Goal: Information Seeking & Learning: Check status

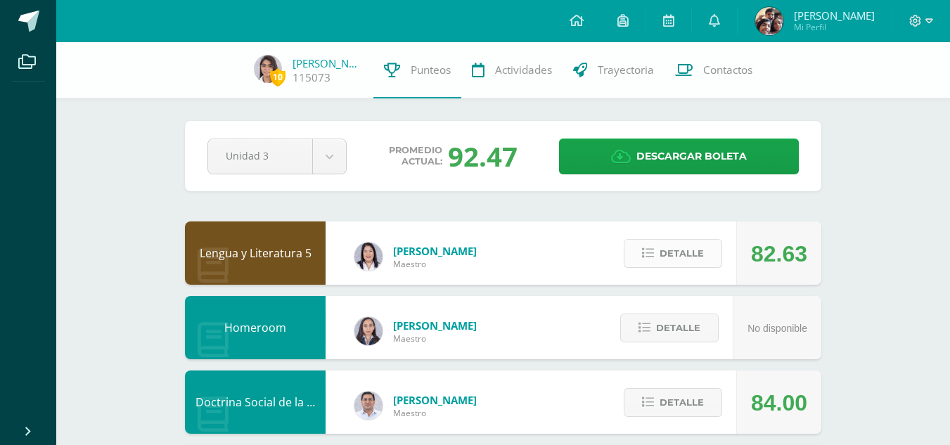
click at [680, 249] on span "Detalle" at bounding box center [682, 254] width 44 height 26
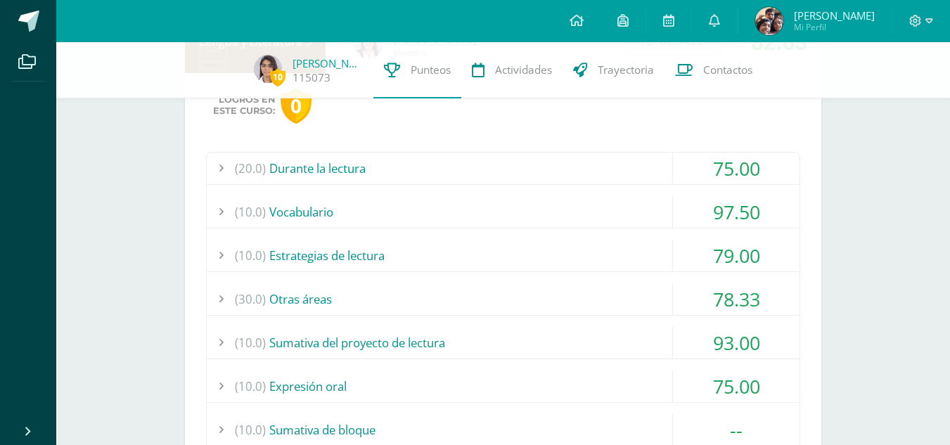
scroll to position [212, 0]
click at [580, 170] on div "(20.0) Durante la lectura" at bounding box center [503, 168] width 593 height 32
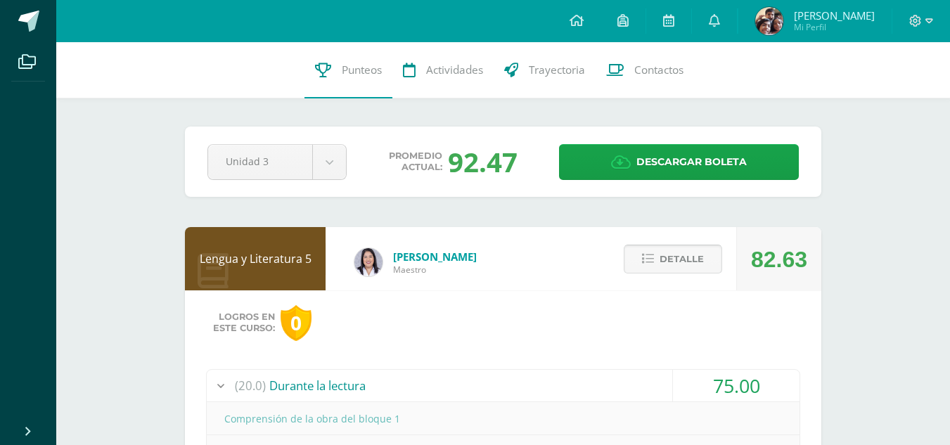
scroll to position [101, 0]
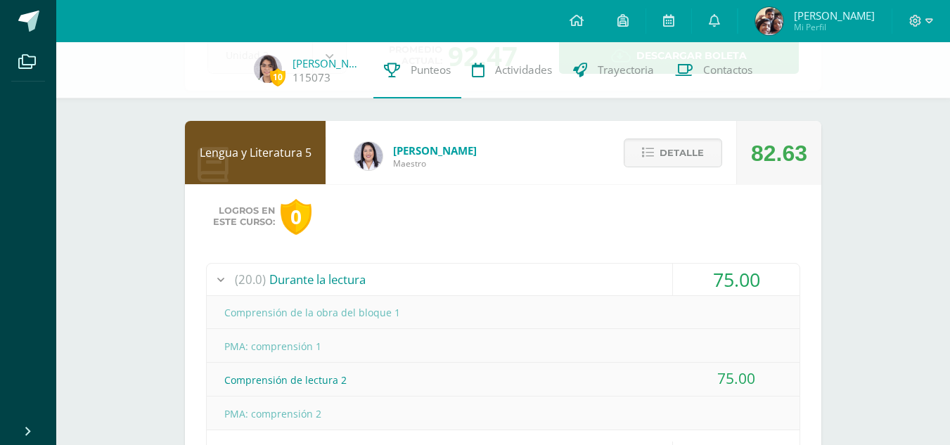
drag, startPoint x: 244, startPoint y: 307, endPoint x: 414, endPoint y: 305, distance: 169.6
click at [414, 305] on div "Comprensión de la obra del bloque 1" at bounding box center [503, 313] width 593 height 32
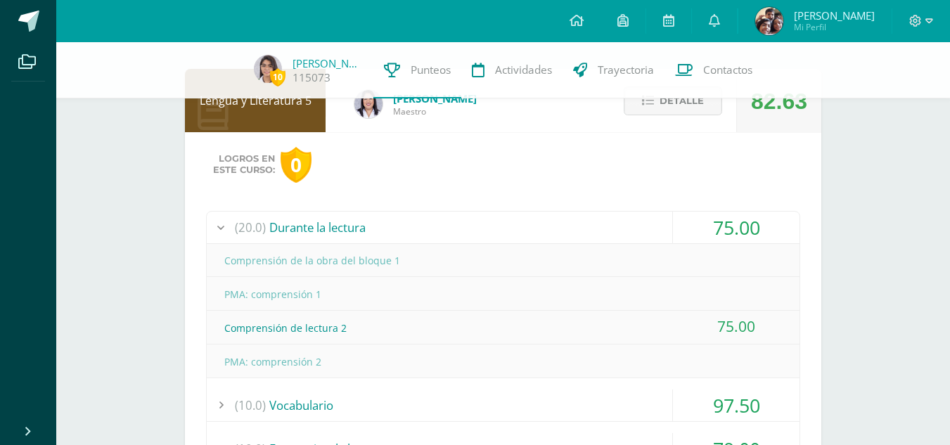
scroll to position [151, 0]
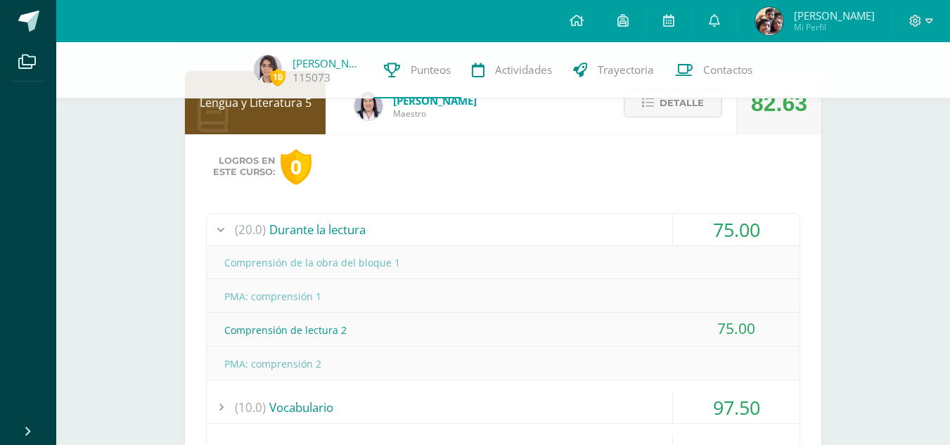
click at [578, 229] on div "(20.0) Durante la lectura" at bounding box center [503, 230] width 593 height 32
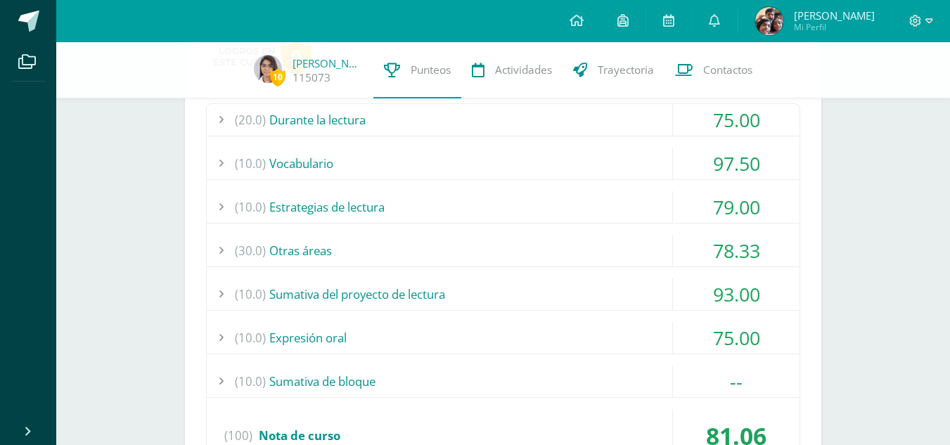
scroll to position [261, 0]
click at [526, 250] on div "(30.0) Otras áreas" at bounding box center [503, 250] width 593 height 32
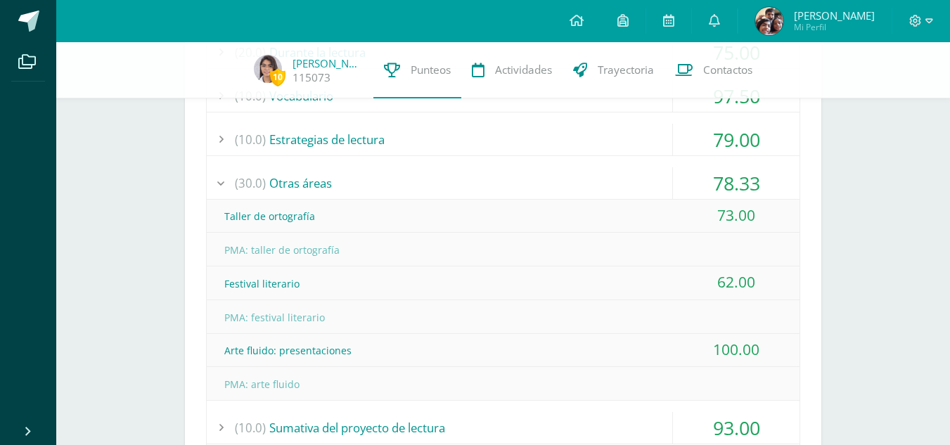
scroll to position [334, 0]
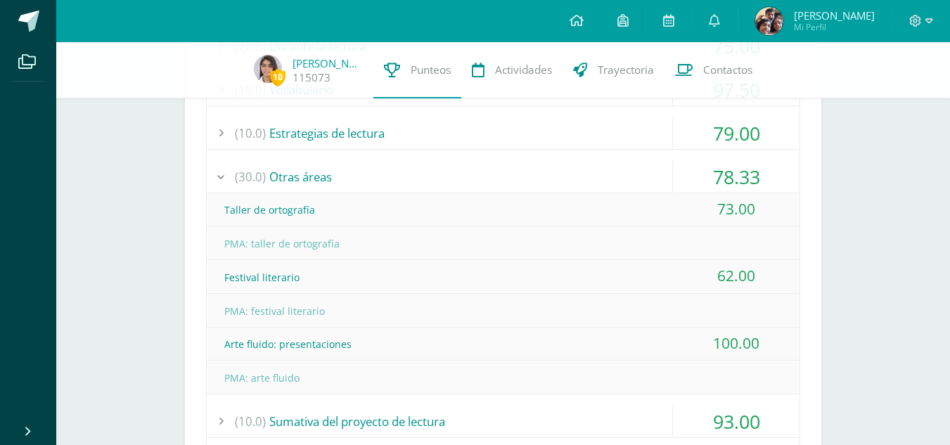
click at [510, 174] on div "(30.0) Otras áreas" at bounding box center [503, 177] width 593 height 32
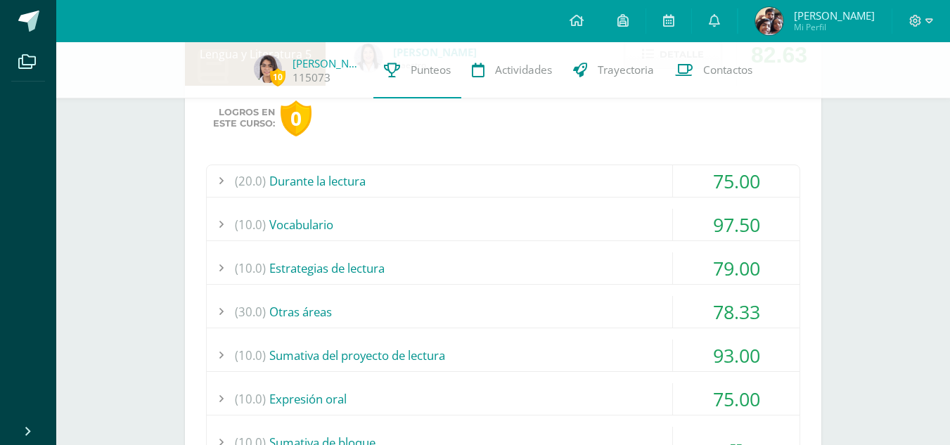
scroll to position [206, 0]
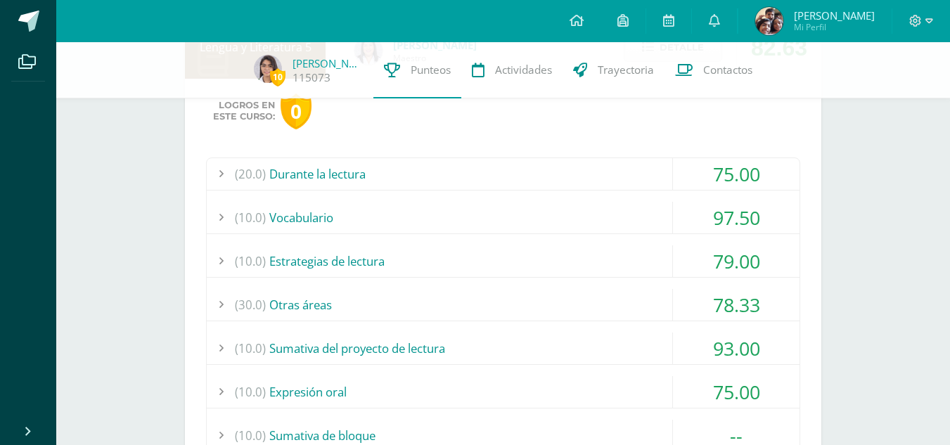
click at [537, 270] on div "(10.0) Estrategias de lectura" at bounding box center [503, 262] width 593 height 32
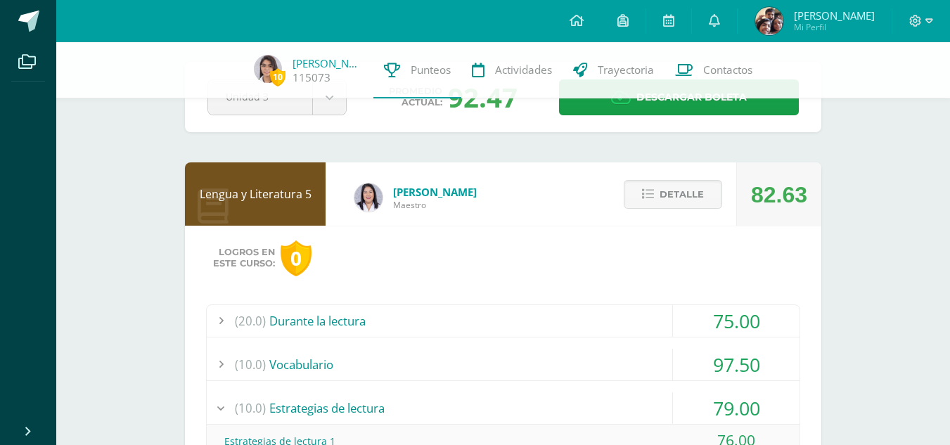
scroll to position [56, 0]
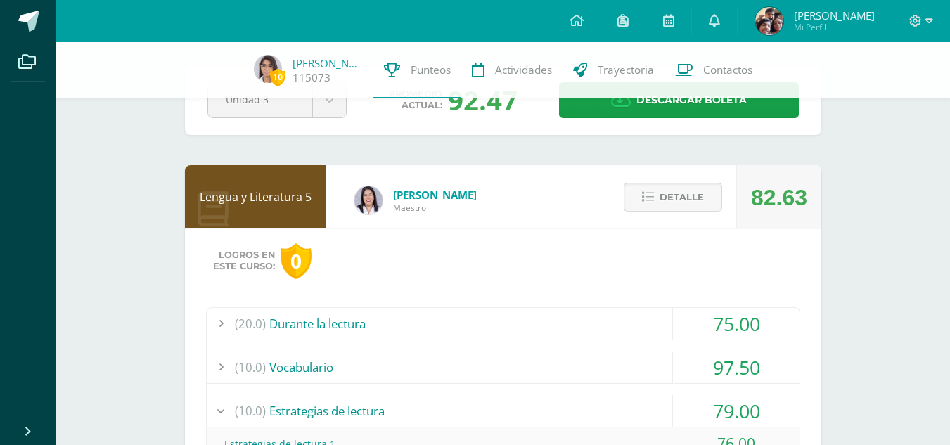
click at [644, 193] on icon at bounding box center [648, 197] width 12 height 12
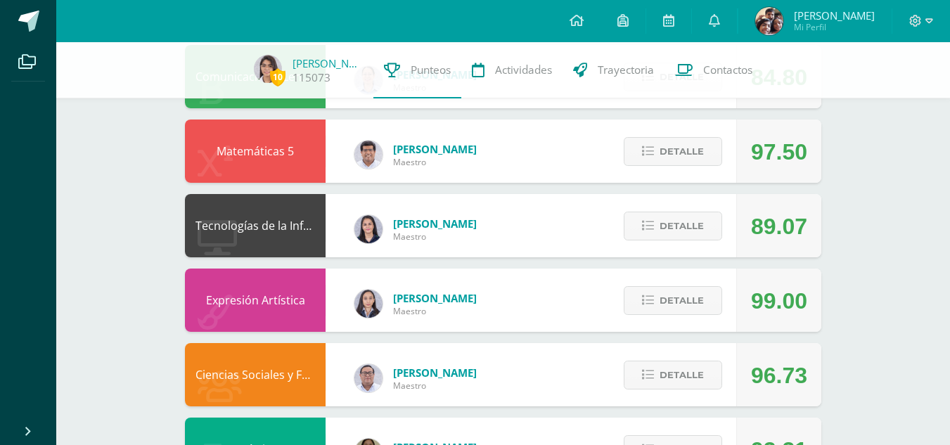
scroll to position [476, 0]
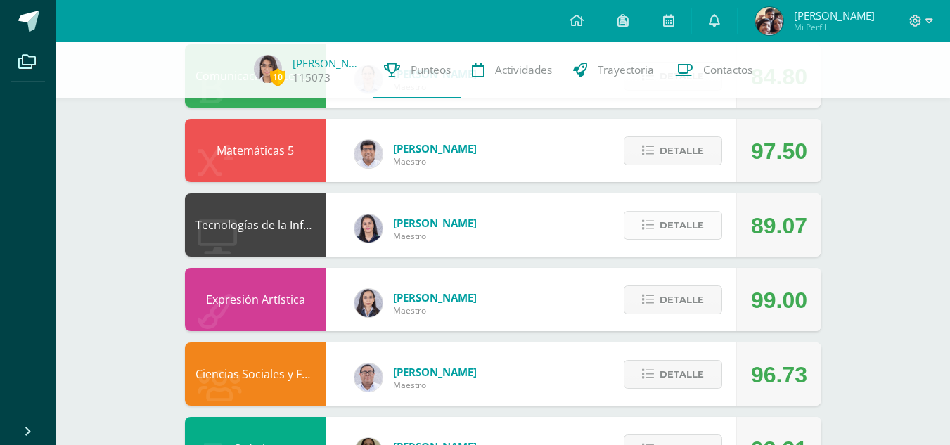
click at [649, 223] on icon at bounding box center [648, 226] width 12 height 12
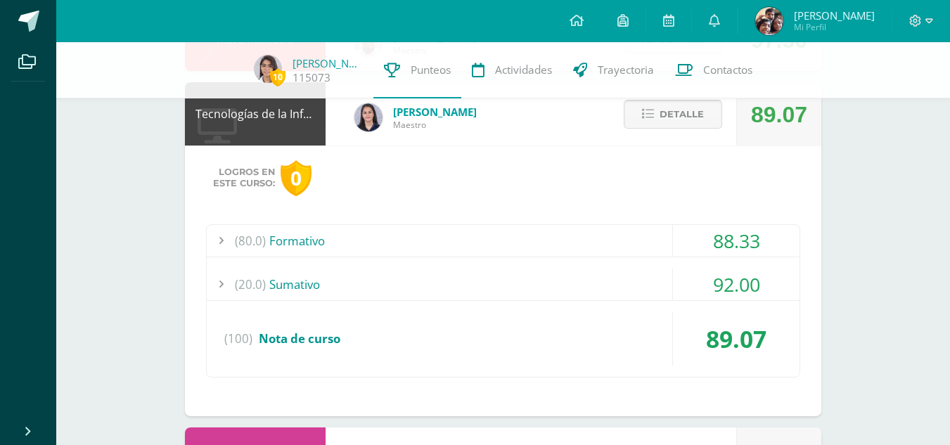
scroll to position [587, 0]
click at [599, 295] on div "(20.0) [GEOGRAPHIC_DATA]" at bounding box center [503, 284] width 593 height 32
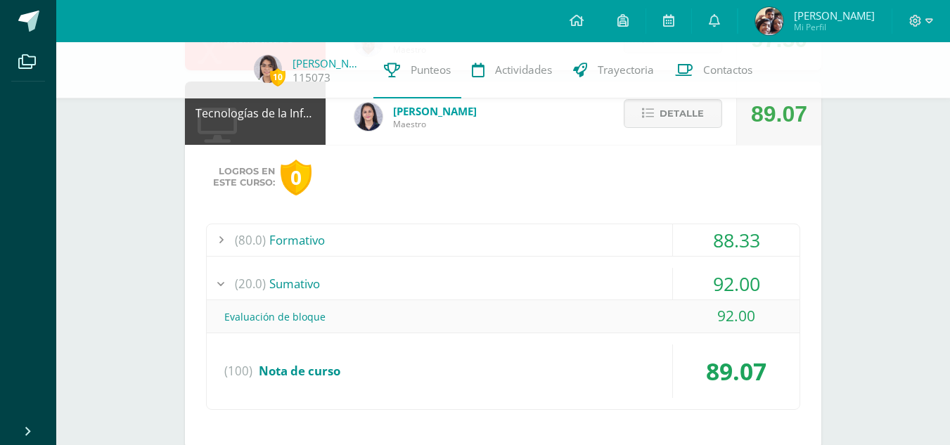
drag, startPoint x: 716, startPoint y: 315, endPoint x: 753, endPoint y: 317, distance: 37.3
click at [753, 317] on div "92.00" at bounding box center [736, 316] width 127 height 32
click at [650, 249] on div "(80.0) Formativo" at bounding box center [503, 240] width 593 height 32
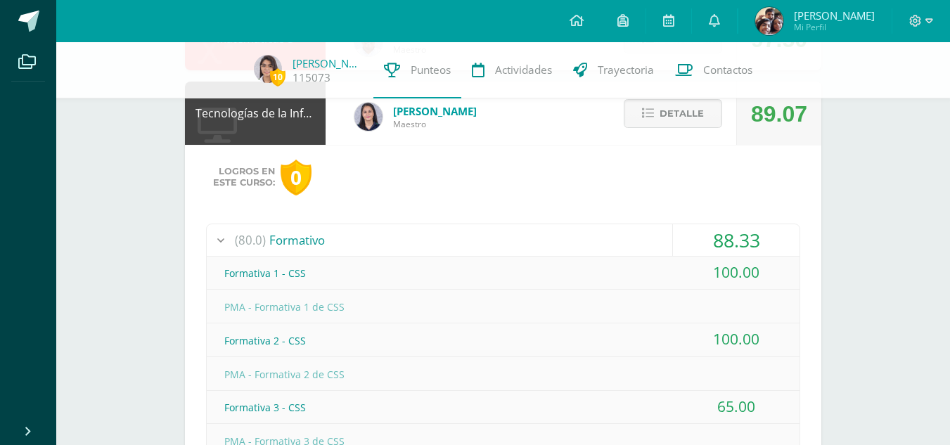
click at [650, 249] on div "(80.0) Formativo" at bounding box center [503, 240] width 593 height 32
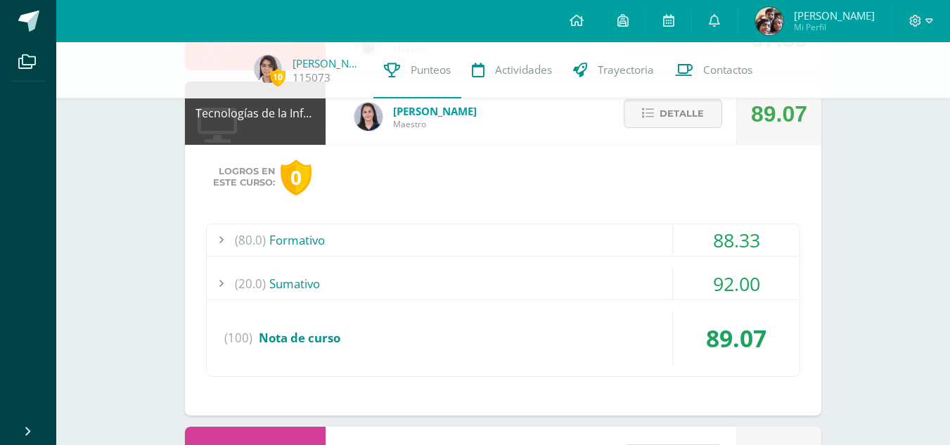
click at [631, 236] on div "(80.0) Formativo" at bounding box center [503, 240] width 593 height 32
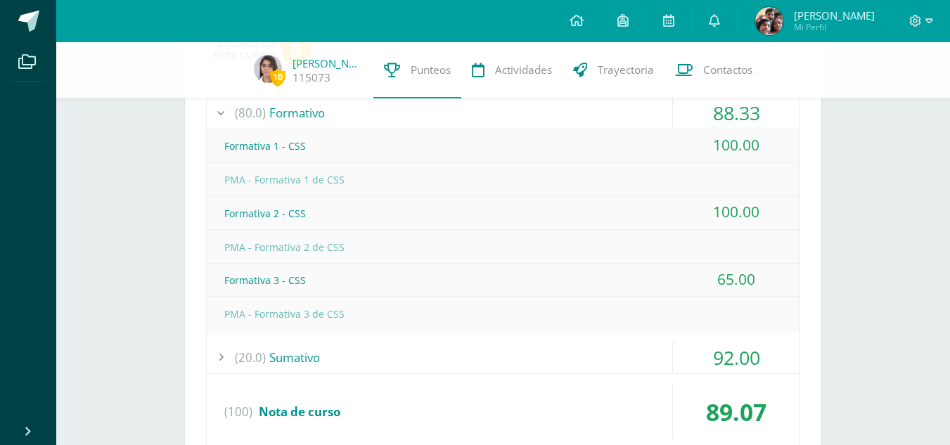
scroll to position [715, 0]
drag, startPoint x: 721, startPoint y: 285, endPoint x: 758, endPoint y: 281, distance: 36.8
click at [758, 281] on div "65.00" at bounding box center [736, 279] width 127 height 32
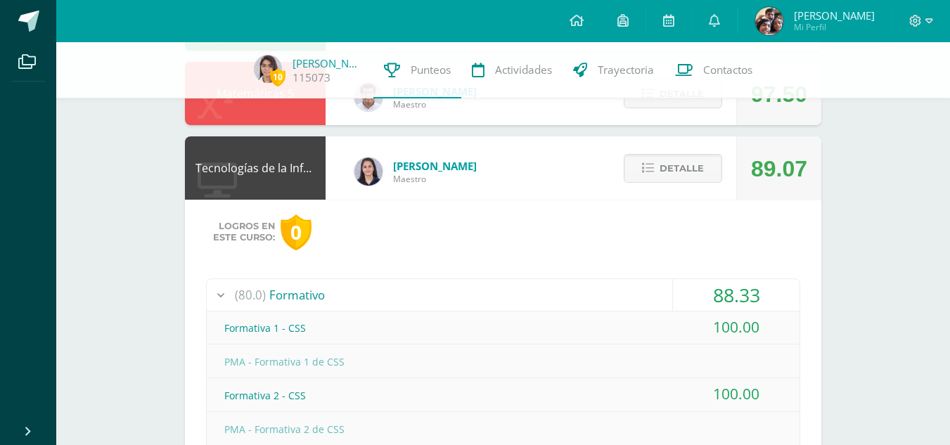
scroll to position [531, 0]
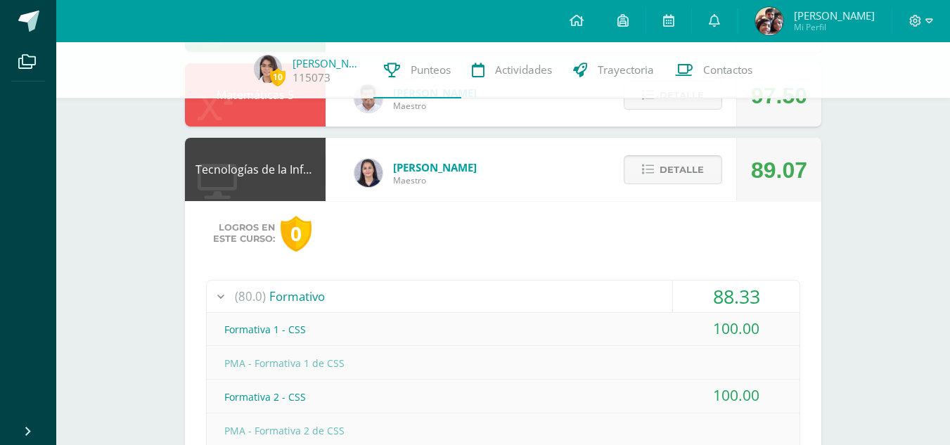
click at [689, 163] on span "Detalle" at bounding box center [682, 170] width 44 height 26
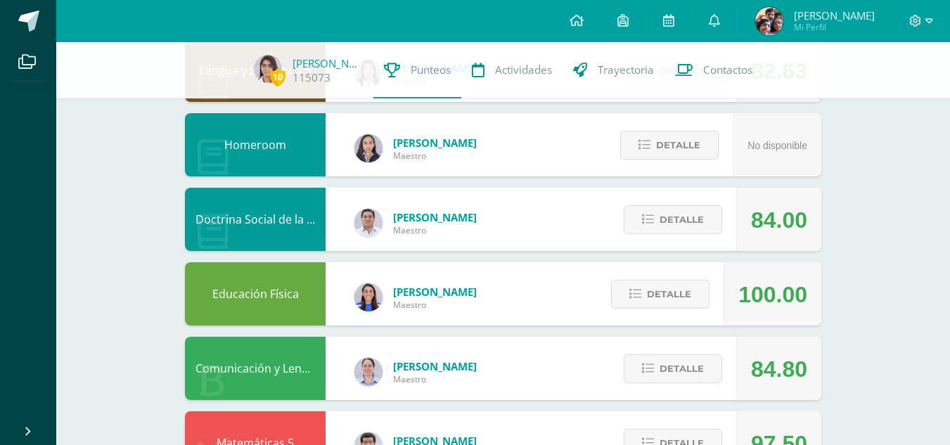
scroll to position [0, 0]
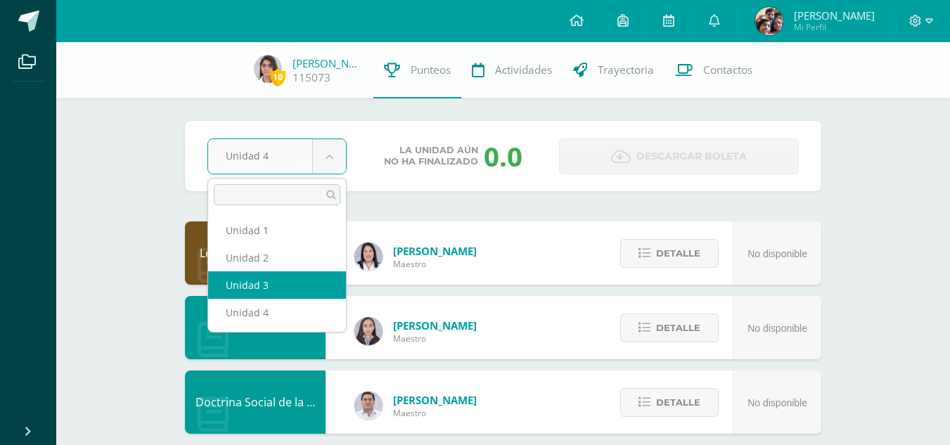
select select "Unidad 3"
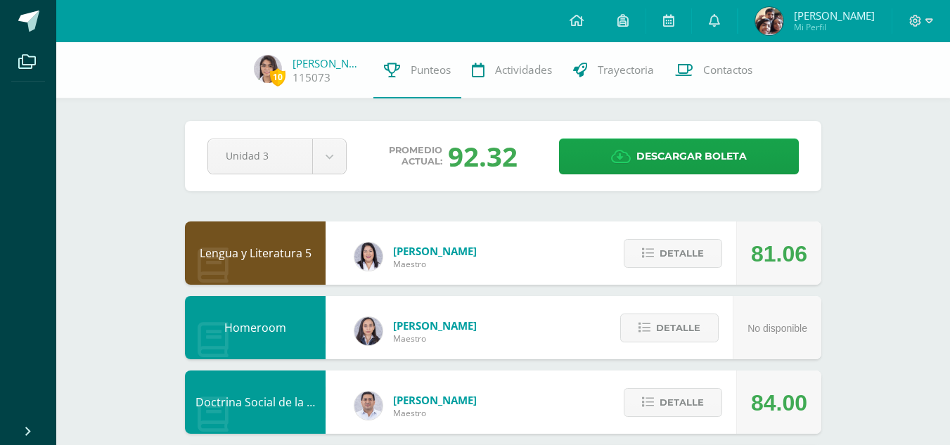
drag, startPoint x: 452, startPoint y: 155, endPoint x: 517, endPoint y: 158, distance: 65.5
click at [517, 158] on div "92.32" at bounding box center [483, 156] width 70 height 37
drag, startPoint x: 517, startPoint y: 158, endPoint x: 447, endPoint y: 151, distance: 69.9
click at [448, 151] on div "92.32" at bounding box center [483, 156] width 70 height 37
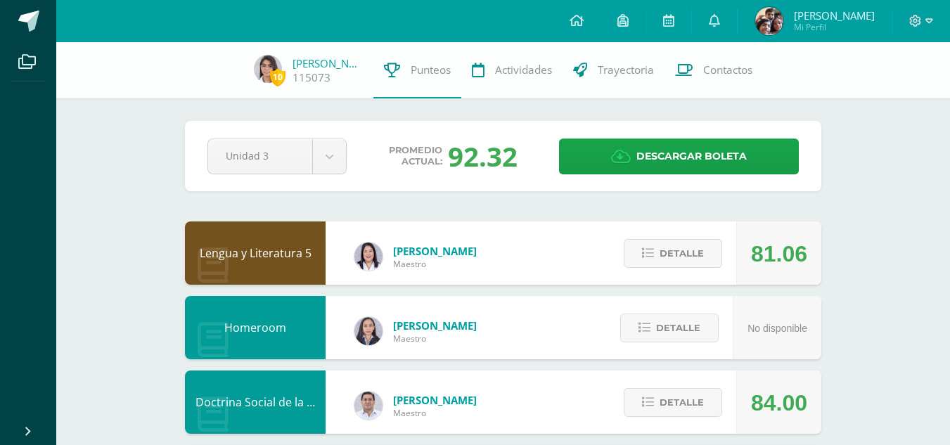
click at [448, 151] on div "92.32" at bounding box center [483, 156] width 70 height 37
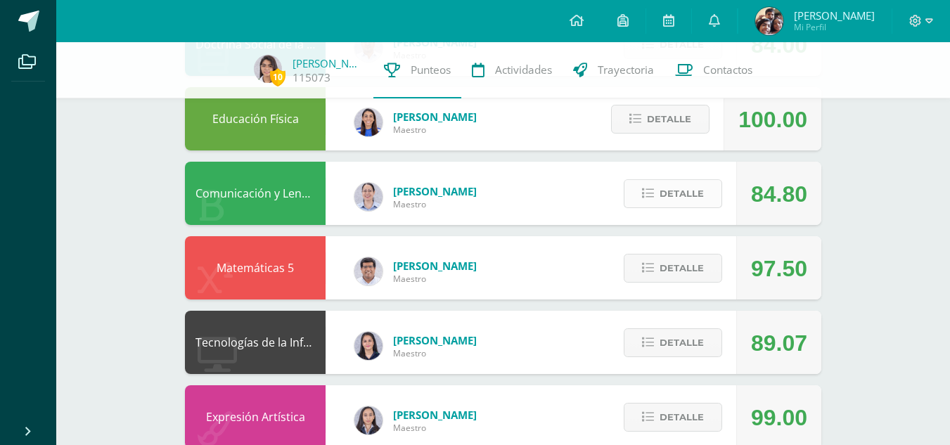
scroll to position [359, 0]
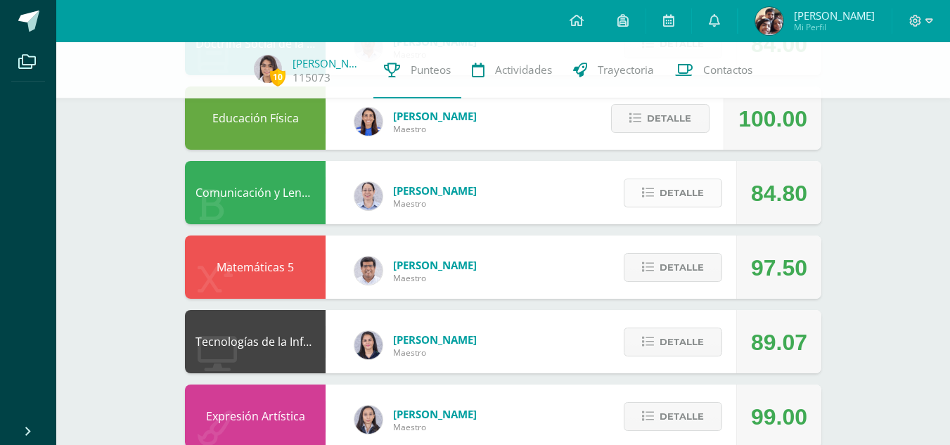
click at [701, 196] on span "Detalle" at bounding box center [682, 193] width 44 height 26
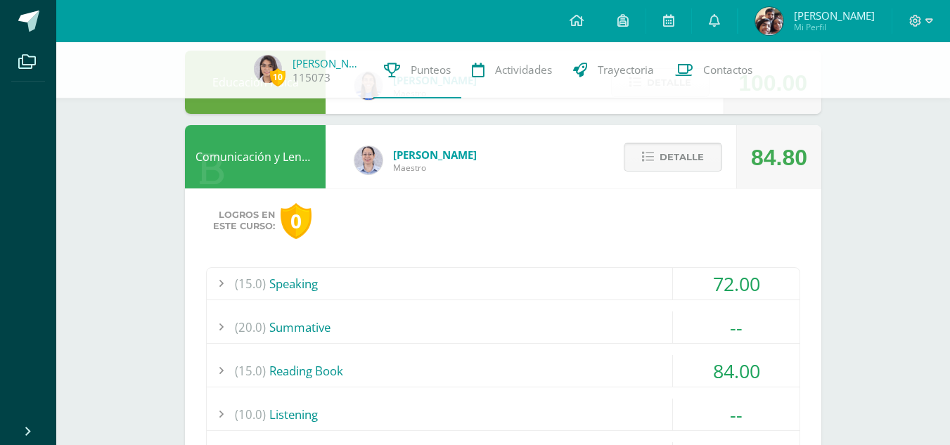
scroll to position [389, 0]
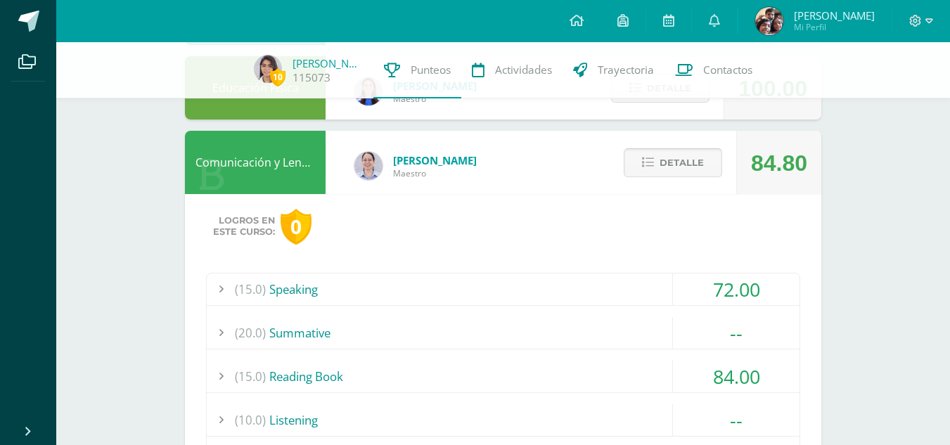
click at [670, 158] on span "Detalle" at bounding box center [682, 163] width 44 height 26
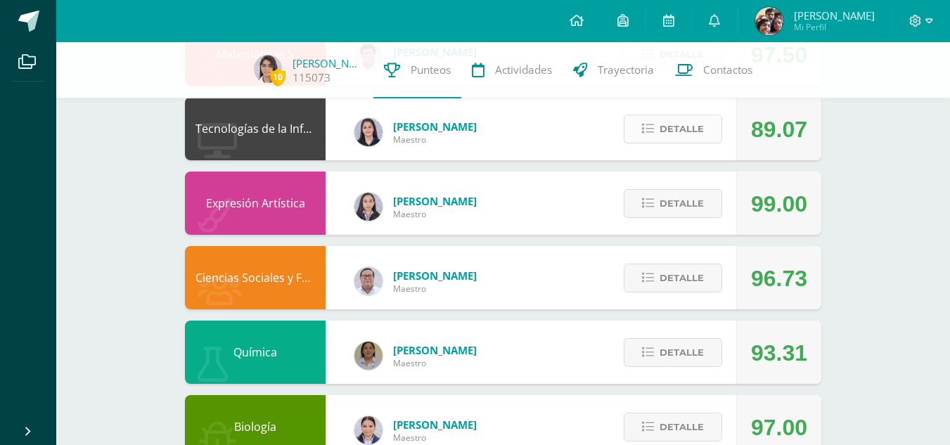
scroll to position [574, 0]
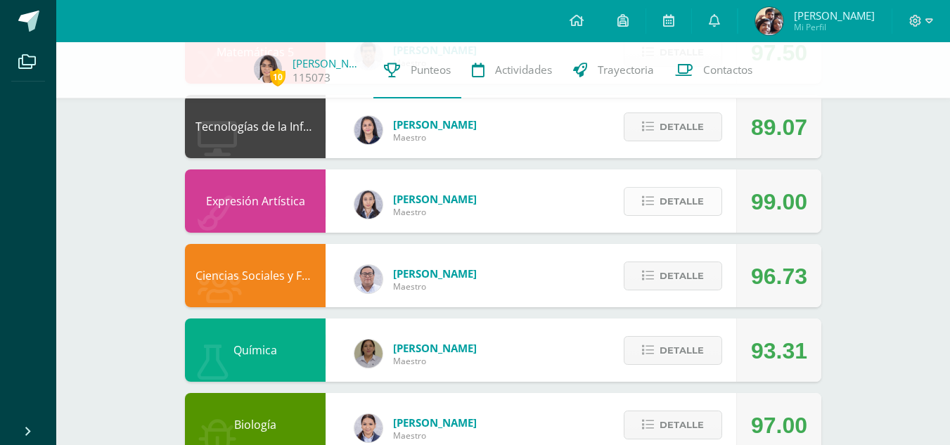
click at [670, 204] on span "Detalle" at bounding box center [682, 202] width 44 height 26
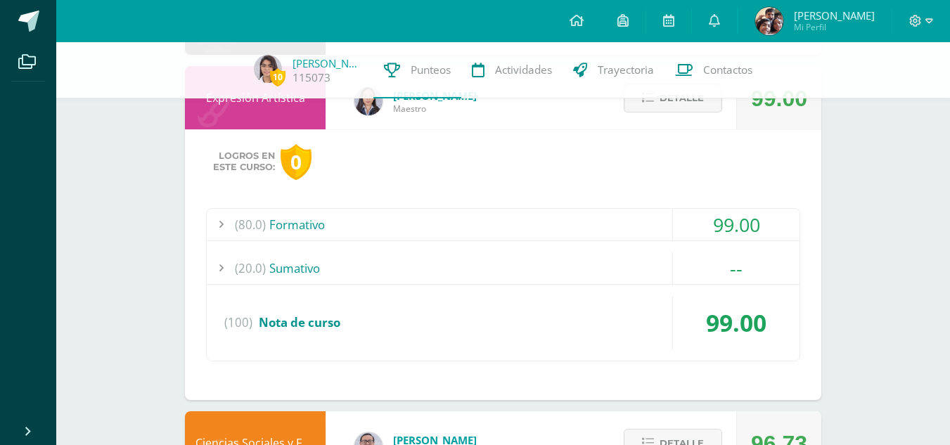
scroll to position [678, 0]
click at [594, 274] on div "(20.0) [GEOGRAPHIC_DATA]" at bounding box center [503, 268] width 593 height 32
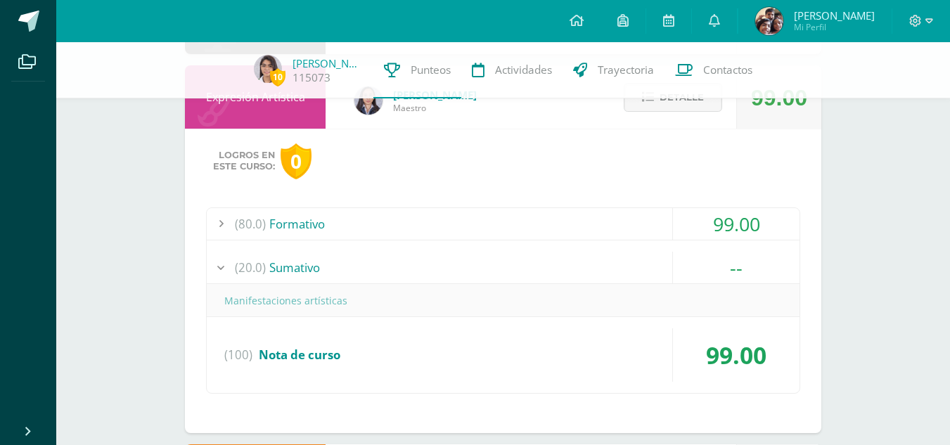
click at [594, 274] on div "(20.0) [GEOGRAPHIC_DATA]" at bounding box center [503, 268] width 593 height 32
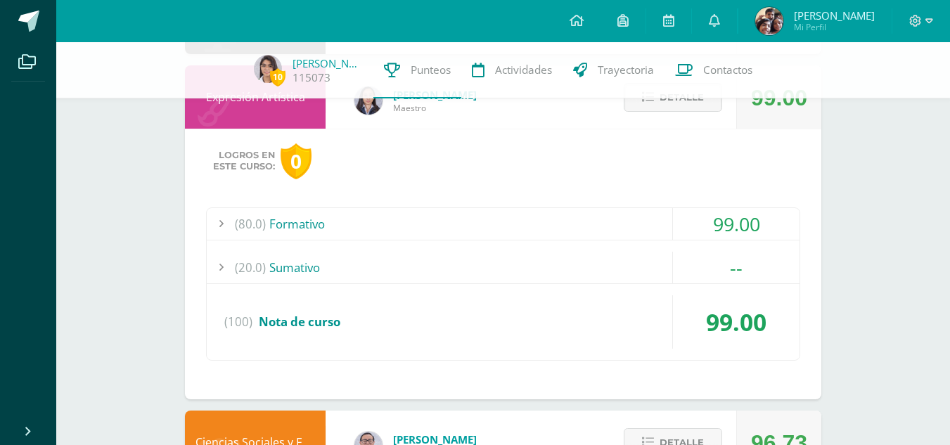
click at [582, 231] on div "(80.0) Formativo" at bounding box center [503, 224] width 593 height 32
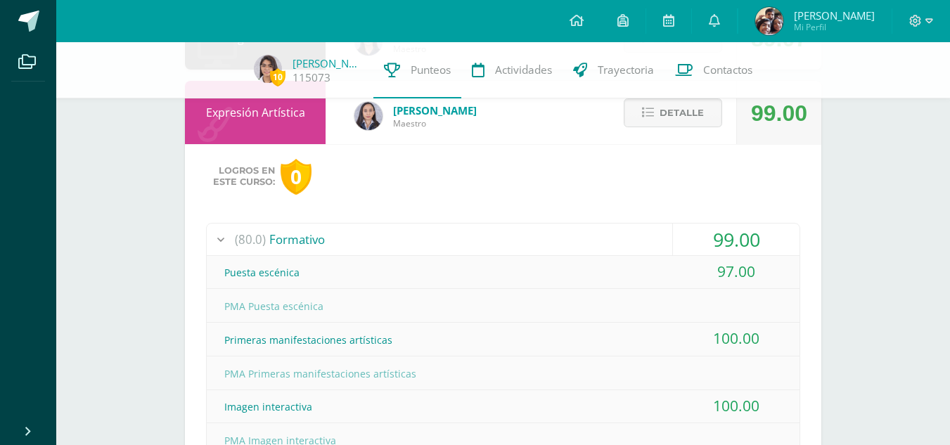
scroll to position [656, 0]
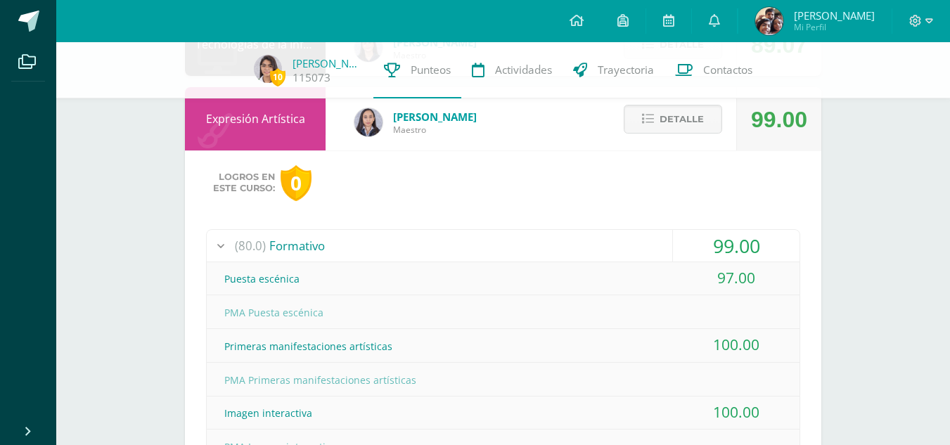
click at [581, 243] on div "(80.0) Formativo" at bounding box center [503, 246] width 593 height 32
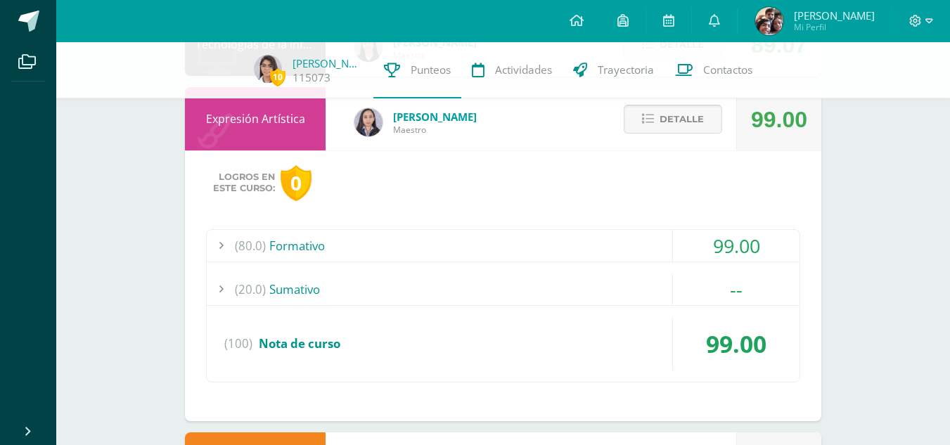
click at [668, 127] on span "Detalle" at bounding box center [682, 119] width 44 height 26
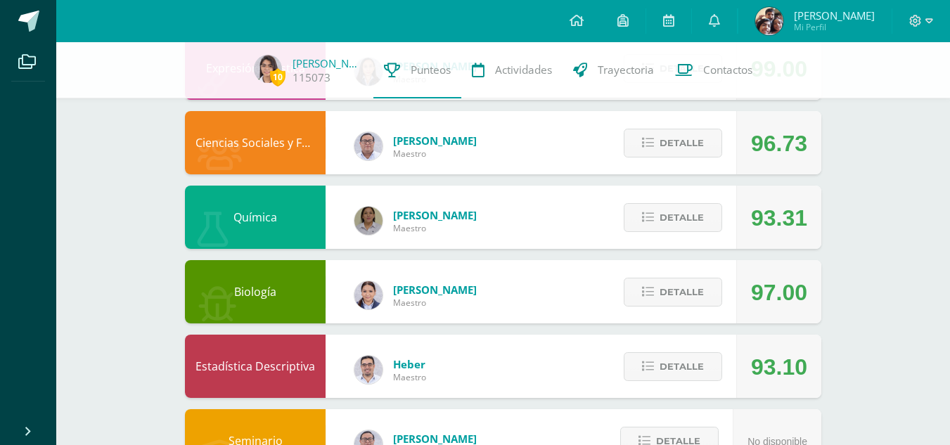
scroll to position [709, 0]
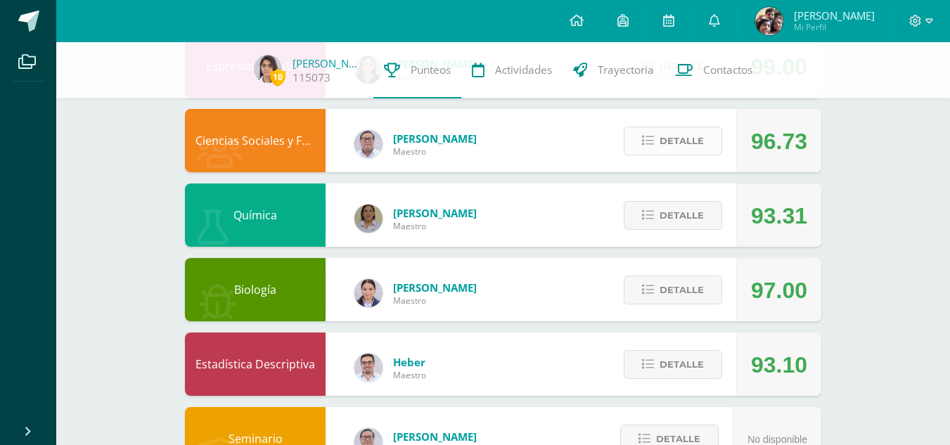
click at [677, 139] on span "Detalle" at bounding box center [682, 141] width 44 height 26
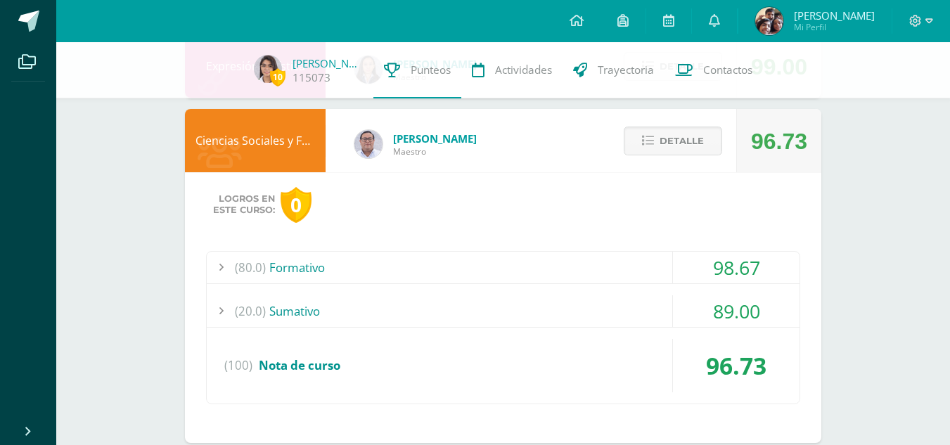
click at [571, 269] on div "(80.0) Formativo" at bounding box center [503, 268] width 593 height 32
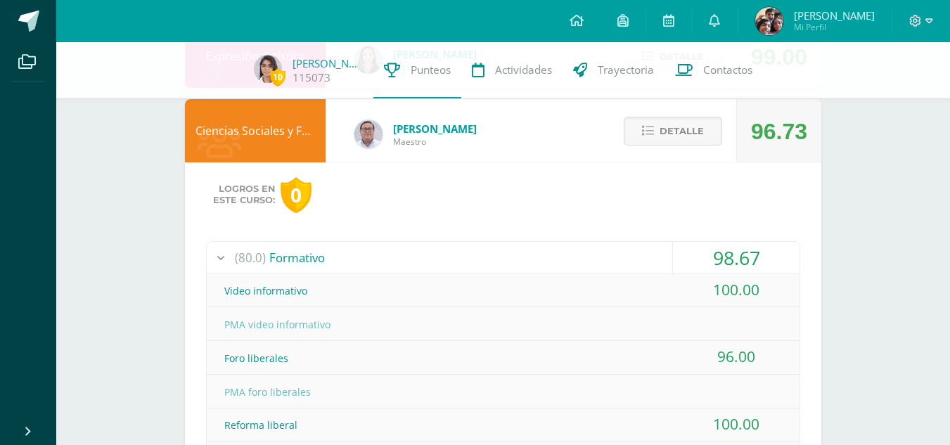
scroll to position [718, 0]
click at [676, 144] on span "Detalle" at bounding box center [682, 132] width 44 height 26
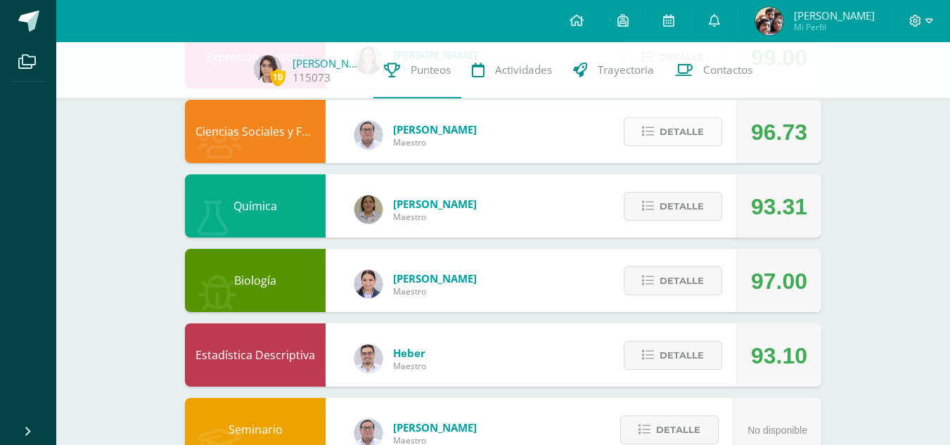
scroll to position [763, 0]
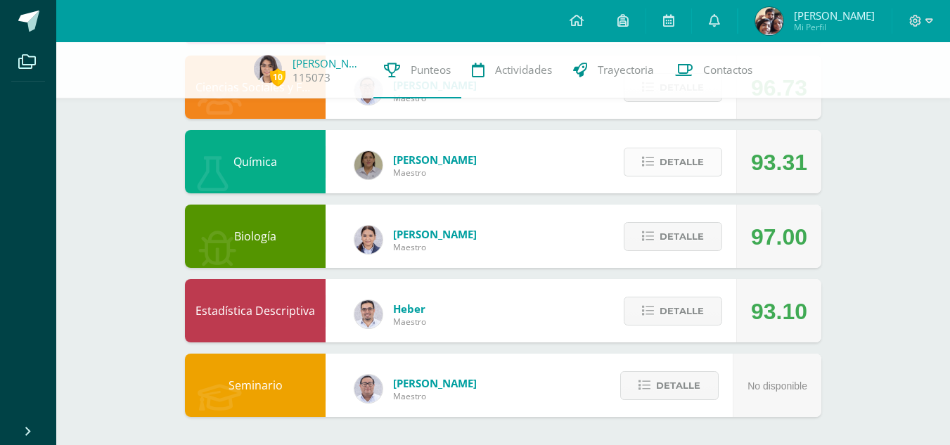
click at [677, 162] on span "Detalle" at bounding box center [682, 162] width 44 height 26
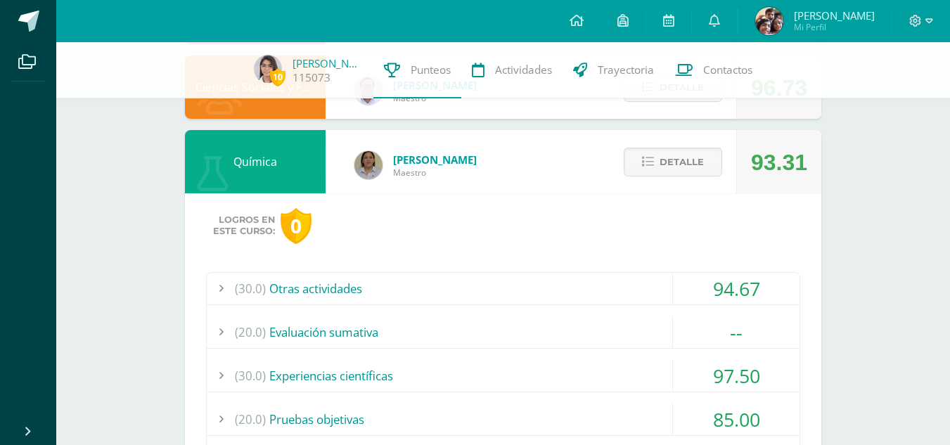
scroll to position [845, 0]
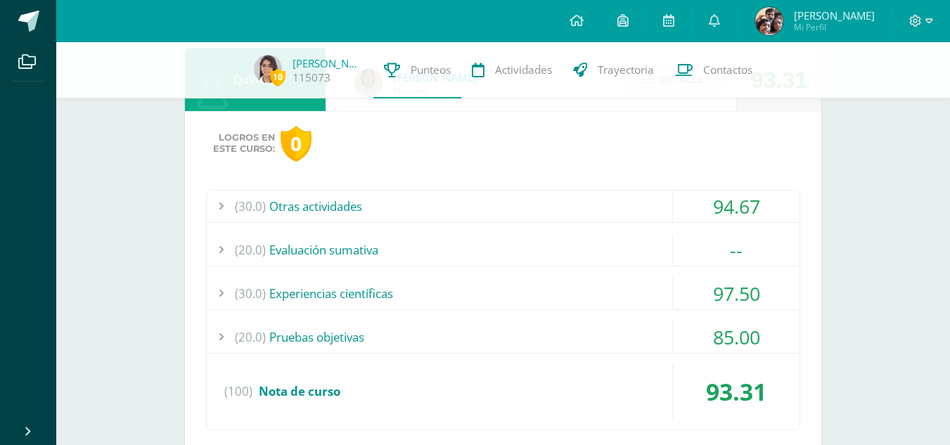
click at [549, 250] on div "(20.0) Evaluación sumativa" at bounding box center [503, 250] width 593 height 32
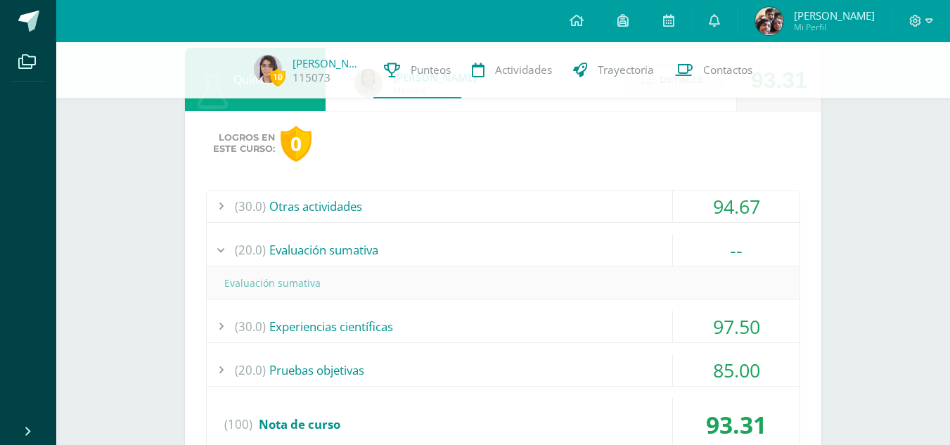
click at [549, 250] on div "(20.0) Evaluación sumativa" at bounding box center [503, 250] width 593 height 32
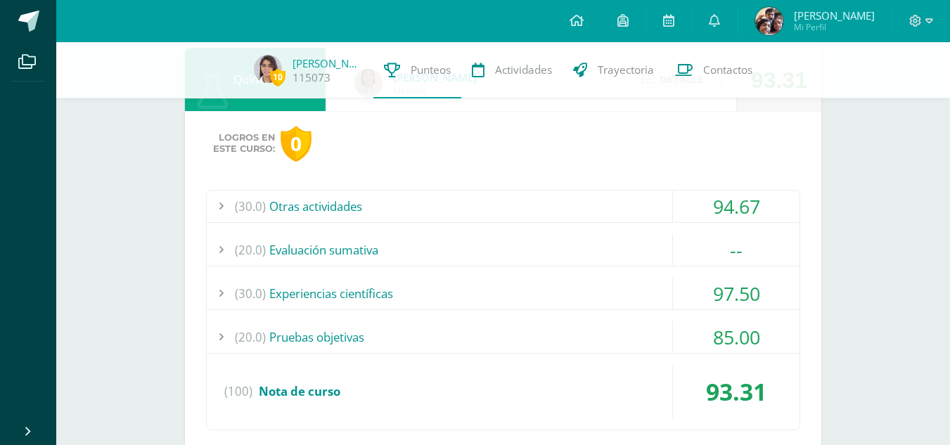
click at [534, 286] on div "(30.0) Experiencias científicas" at bounding box center [503, 294] width 593 height 32
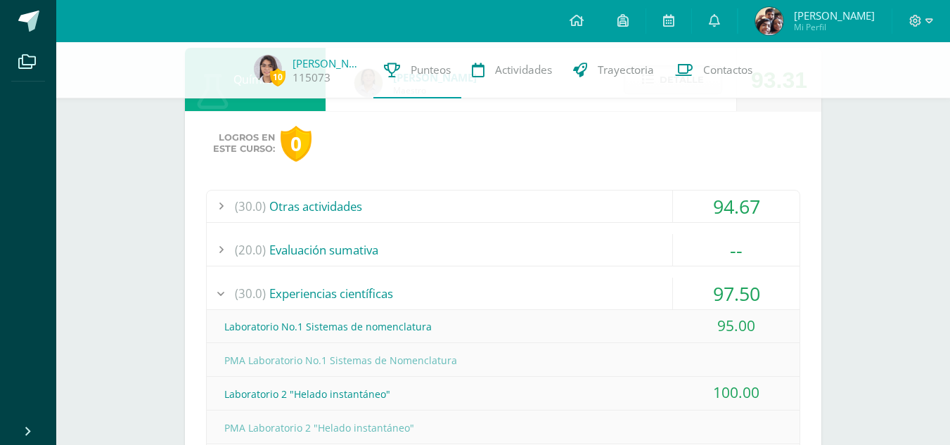
click at [534, 286] on div "(30.0) Experiencias científicas" at bounding box center [503, 294] width 593 height 32
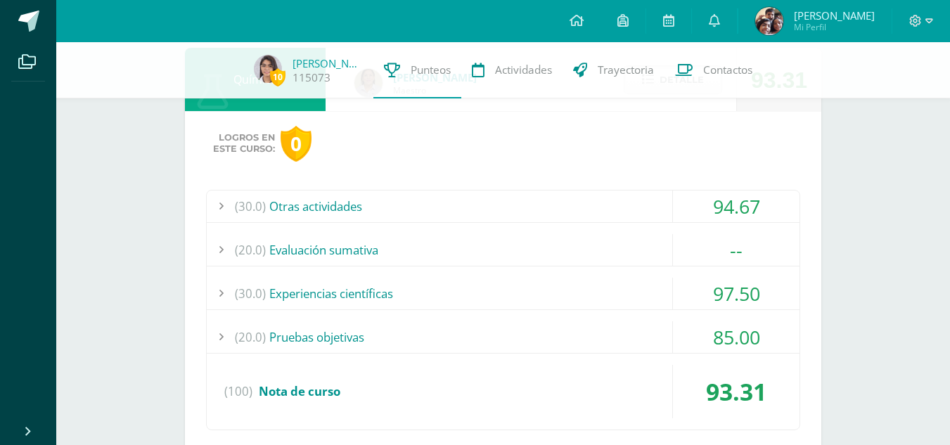
click at [523, 217] on div "(30.0) Otras actividades" at bounding box center [503, 207] width 593 height 32
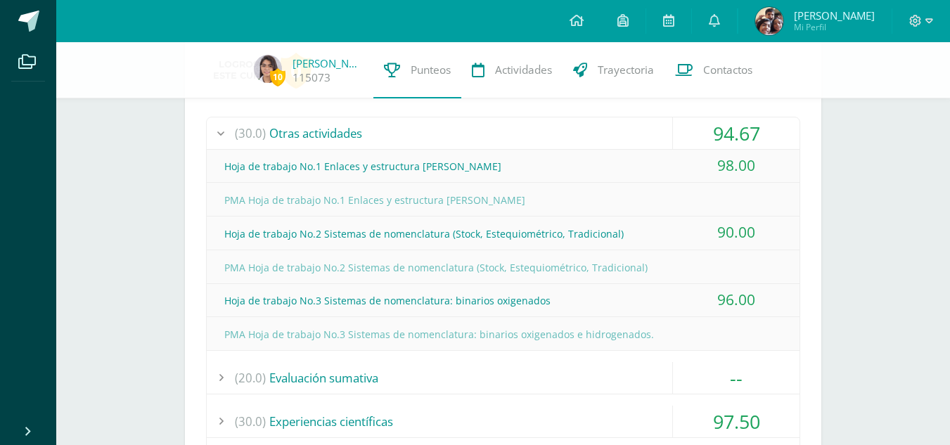
scroll to position [919, 0]
click at [518, 139] on div "(30.0) Otras actividades" at bounding box center [503, 133] width 593 height 32
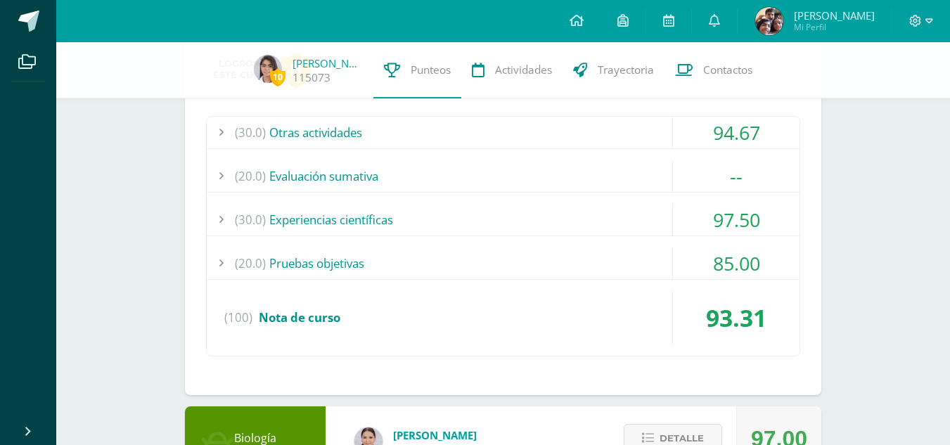
click at [495, 257] on div "(20.0) Pruebas objetivas" at bounding box center [503, 264] width 593 height 32
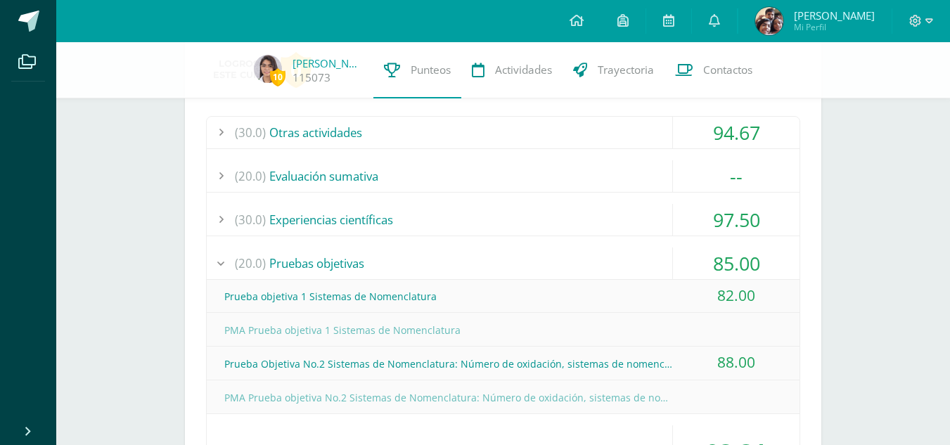
click at [495, 257] on div "(20.0) Pruebas objetivas" at bounding box center [503, 264] width 593 height 32
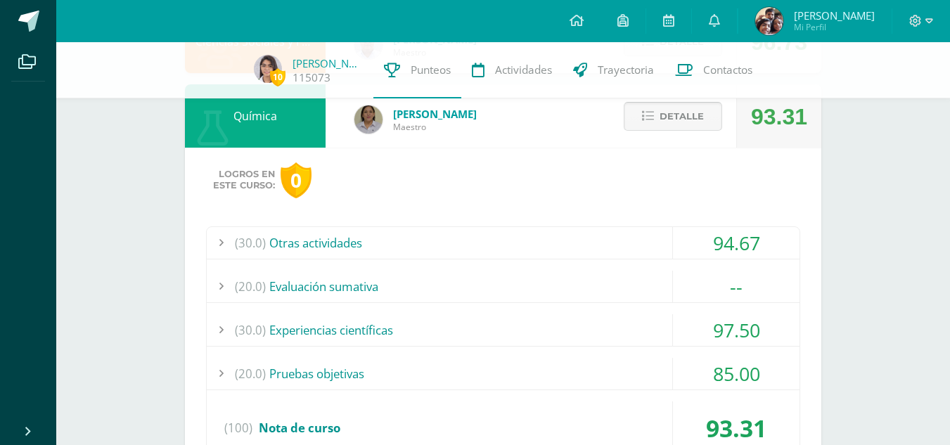
scroll to position [808, 0]
click at [694, 110] on span "Detalle" at bounding box center [682, 117] width 44 height 26
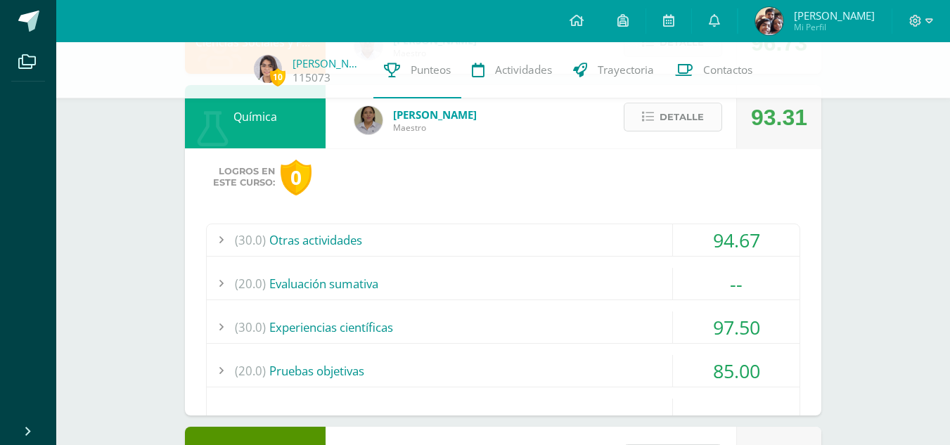
scroll to position [763, 0]
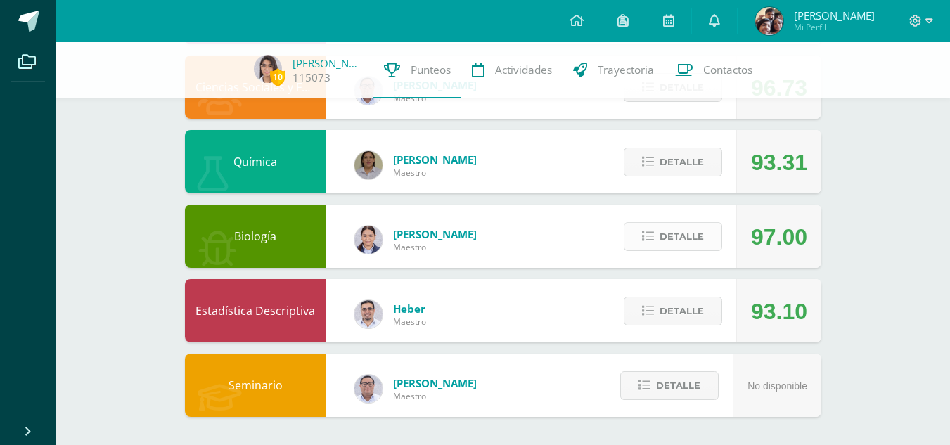
click at [676, 227] on span "Detalle" at bounding box center [682, 237] width 44 height 26
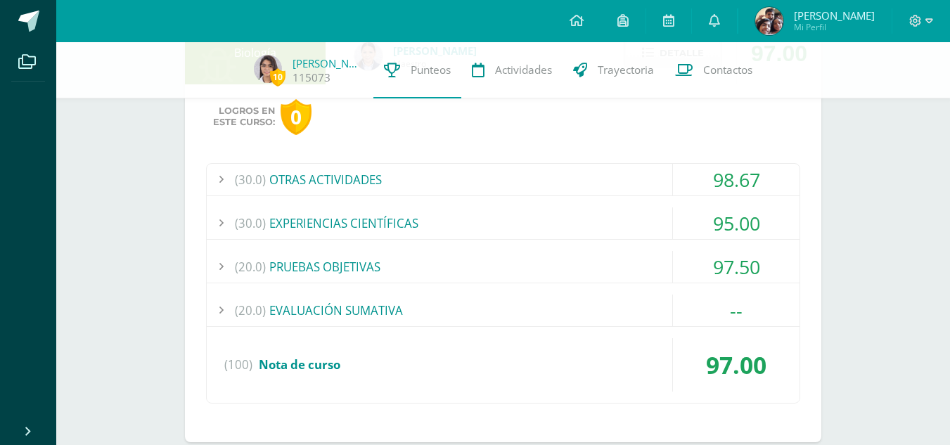
scroll to position [947, 0]
click at [637, 167] on div "(30.0) OTRAS ACTIVIDADES" at bounding box center [503, 179] width 593 height 32
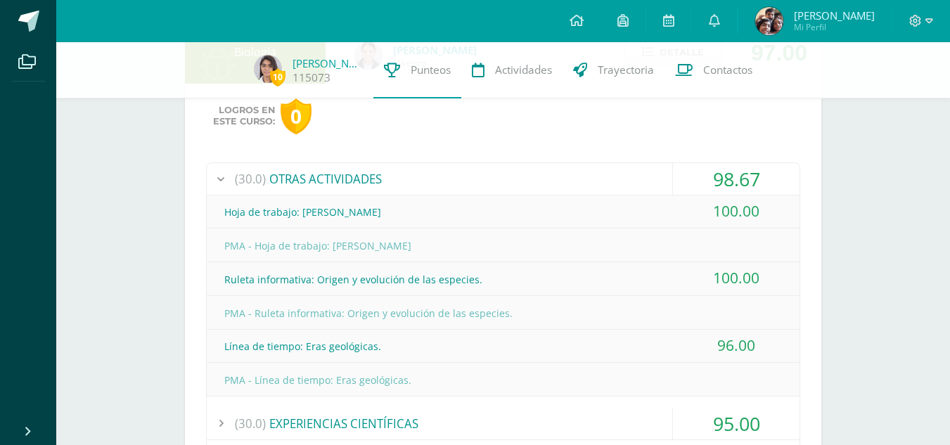
click at [637, 167] on div "(30.0) OTRAS ACTIVIDADES" at bounding box center [503, 179] width 593 height 32
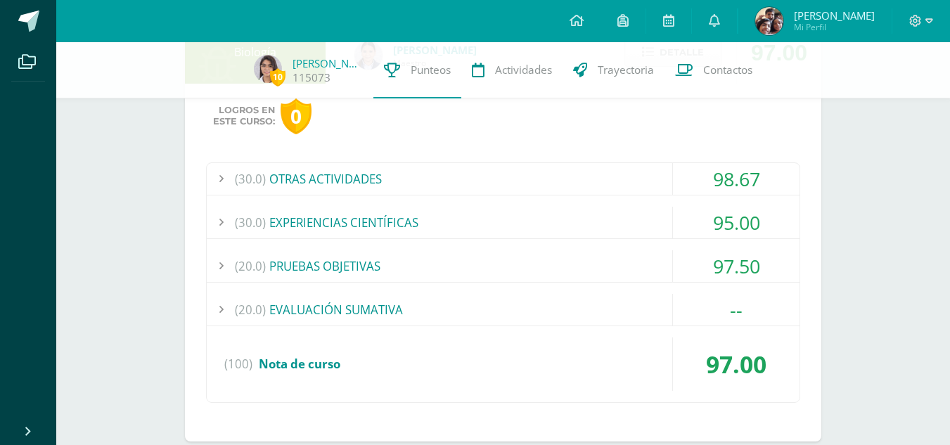
click at [604, 227] on div "(30.0) EXPERIENCIAS CIENTÍFICAS" at bounding box center [503, 223] width 593 height 32
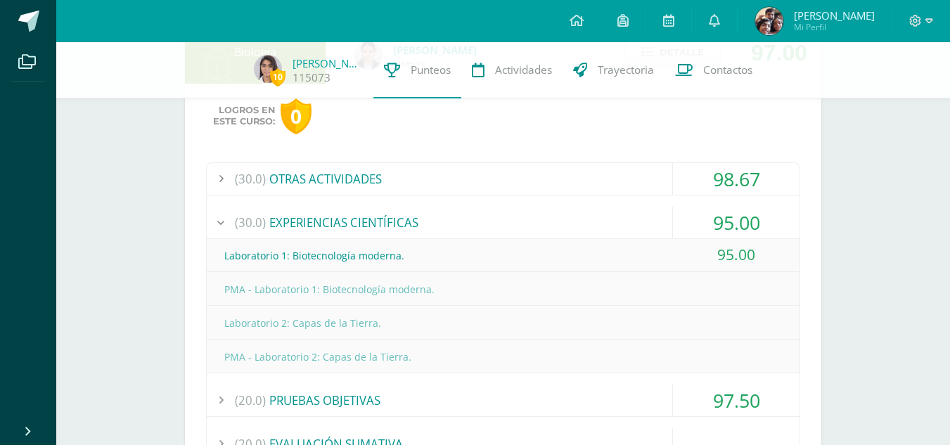
click at [604, 227] on div "(30.0) EXPERIENCIAS CIENTÍFICAS" at bounding box center [503, 223] width 593 height 32
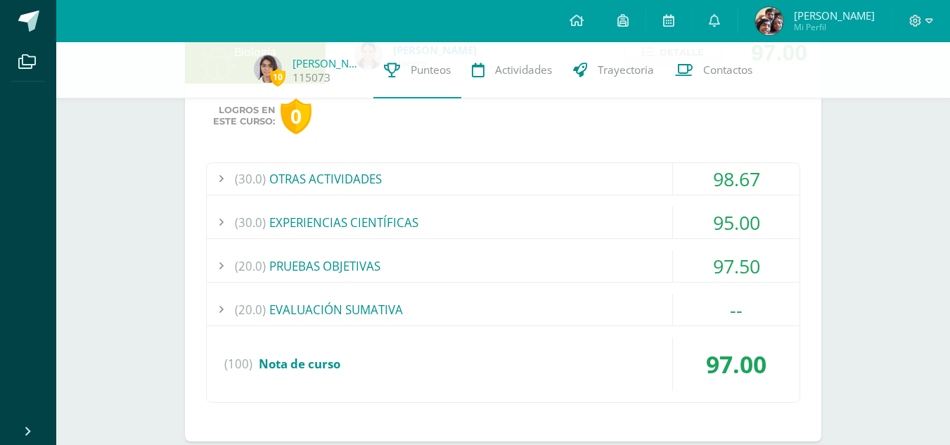
click at [574, 281] on div "(20.0) PRUEBAS OBJETIVAS" at bounding box center [503, 266] width 593 height 32
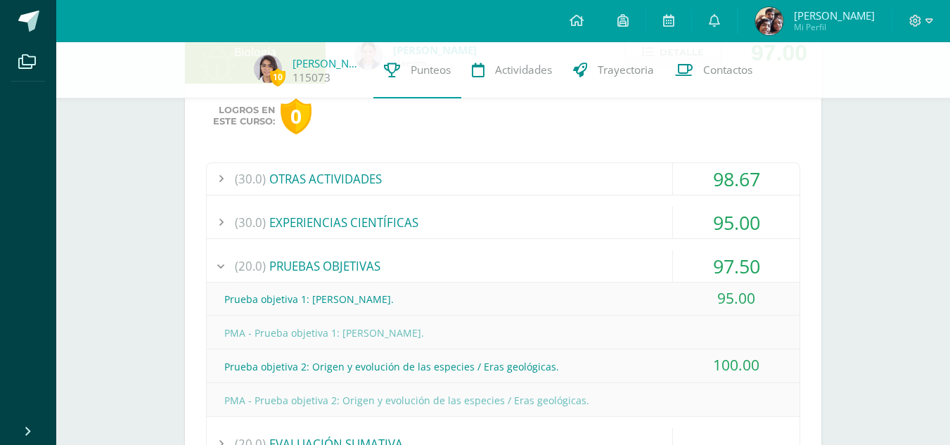
click at [591, 270] on div "(20.0) PRUEBAS OBJETIVAS" at bounding box center [503, 266] width 593 height 32
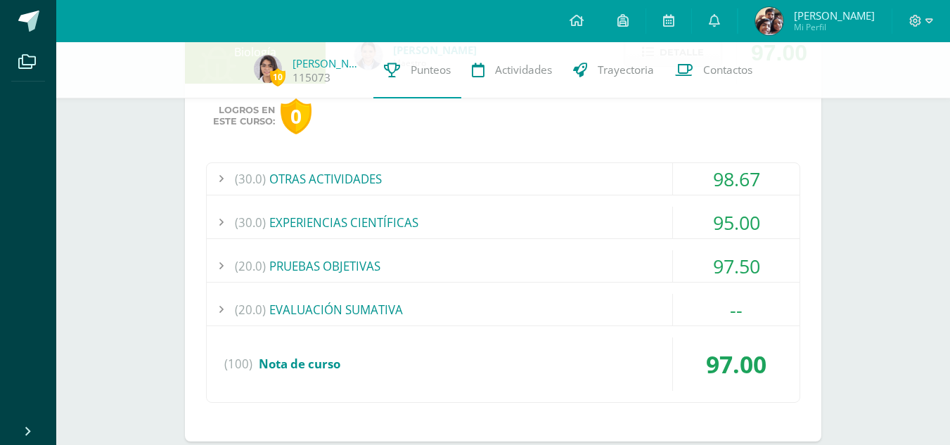
click at [578, 303] on div "(20.0) EVALUACIÓN SUMATIVA" at bounding box center [503, 310] width 593 height 32
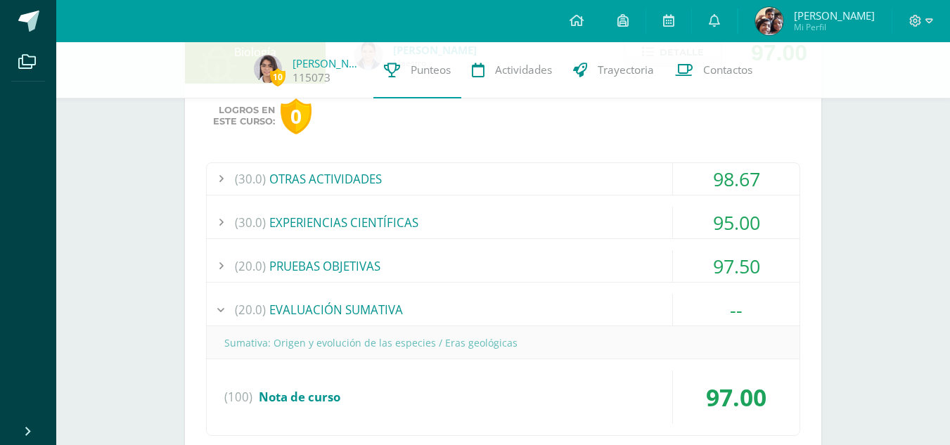
click at [578, 303] on div "(20.0) EVALUACIÓN SUMATIVA" at bounding box center [503, 310] width 593 height 32
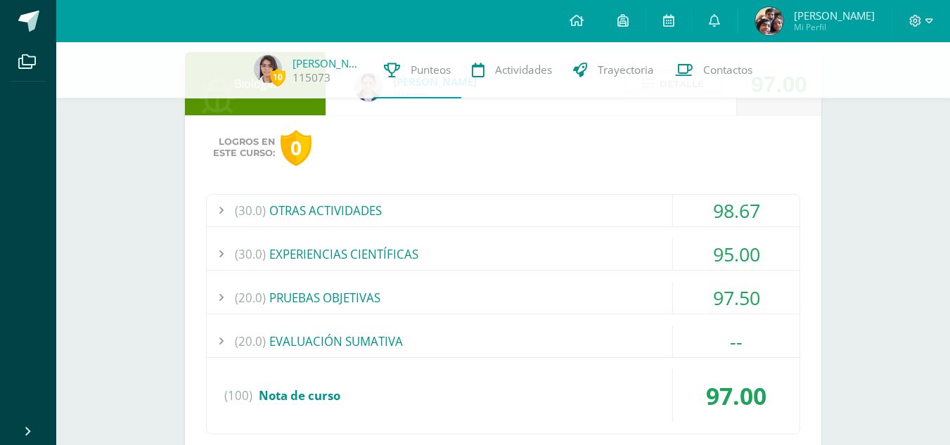
scroll to position [912, 0]
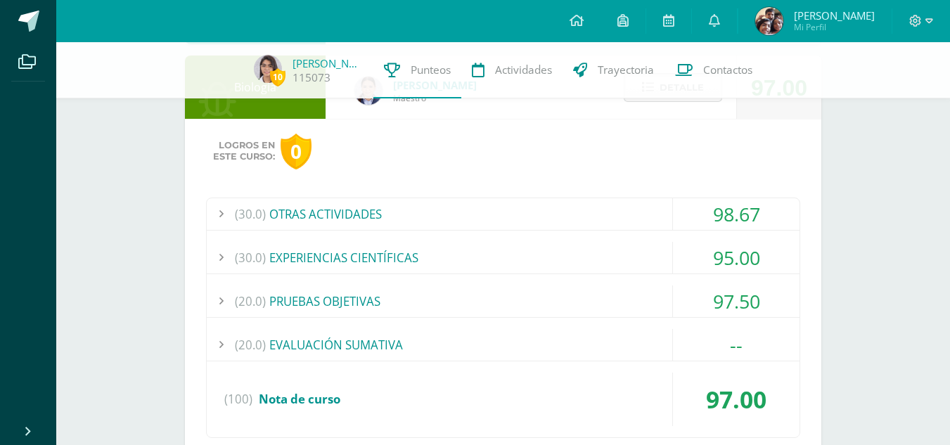
click at [674, 99] on span "Detalle" at bounding box center [682, 88] width 44 height 26
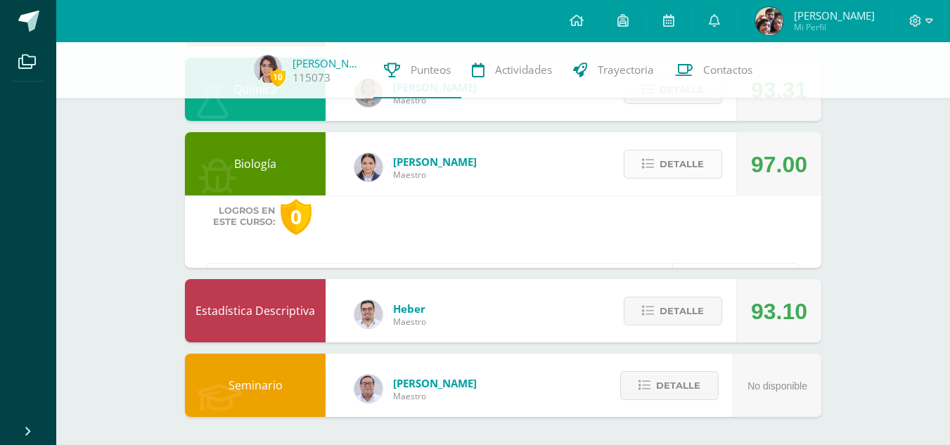
scroll to position [763, 0]
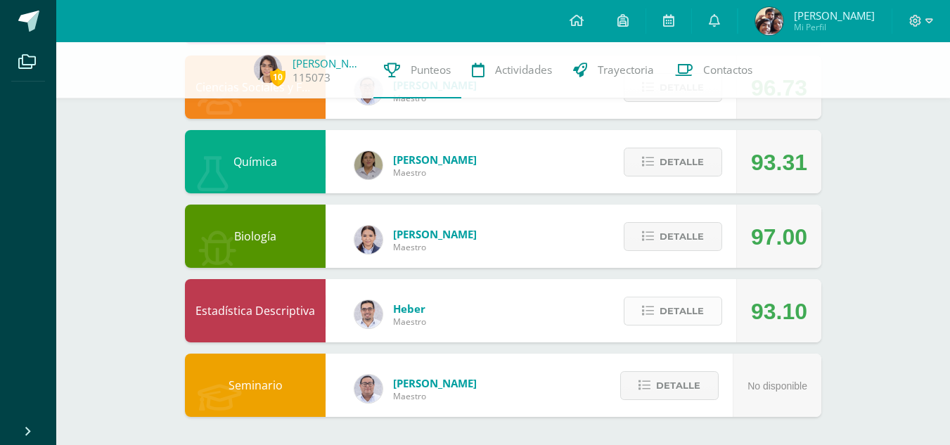
click at [650, 299] on button "Detalle" at bounding box center [673, 311] width 98 height 29
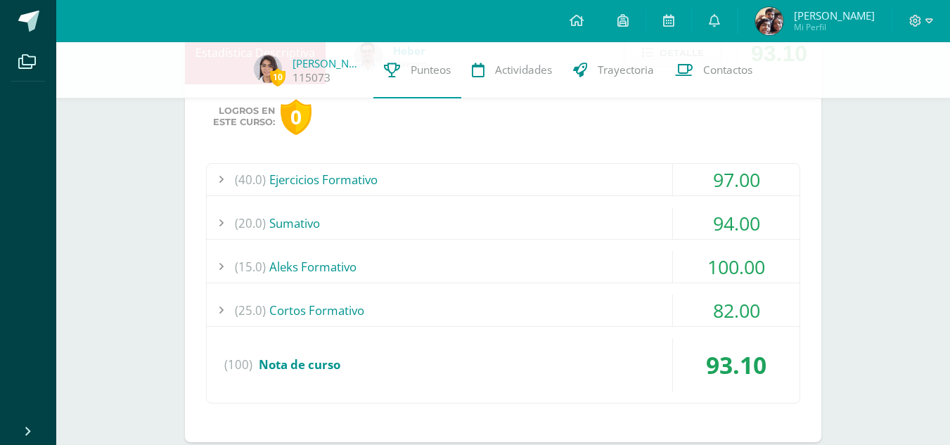
scroll to position [1027, 0]
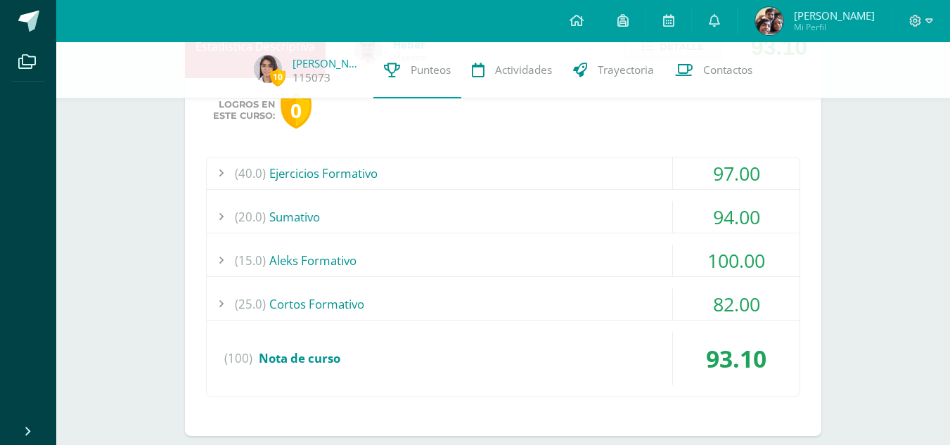
click at [607, 212] on div "(20.0) [GEOGRAPHIC_DATA]" at bounding box center [503, 217] width 593 height 32
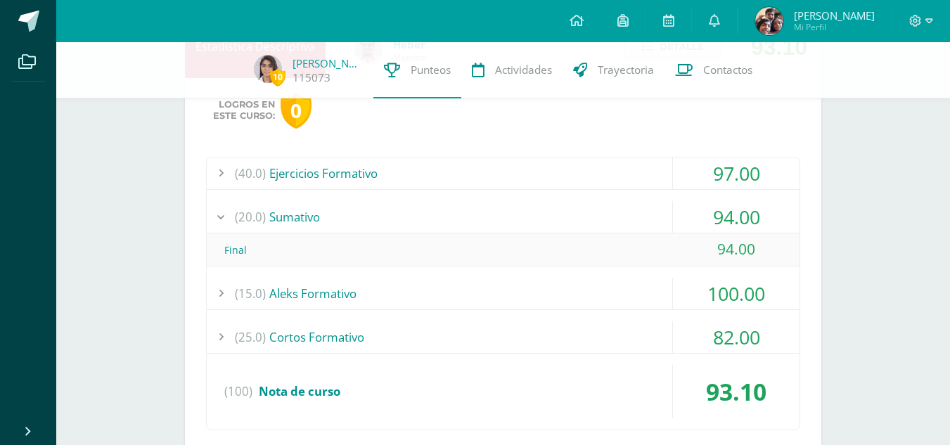
click at [607, 212] on div "(20.0) [GEOGRAPHIC_DATA]" at bounding box center [503, 217] width 593 height 32
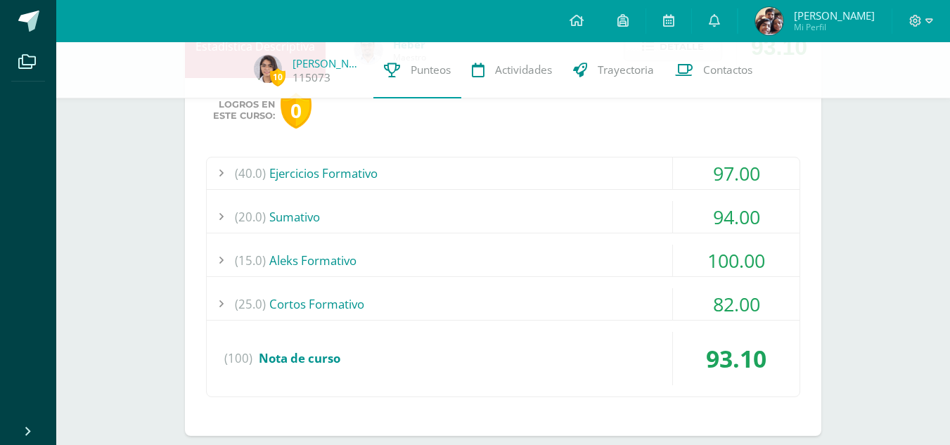
click at [605, 179] on div "(40.0) Ejercicios Formativo" at bounding box center [503, 174] width 593 height 32
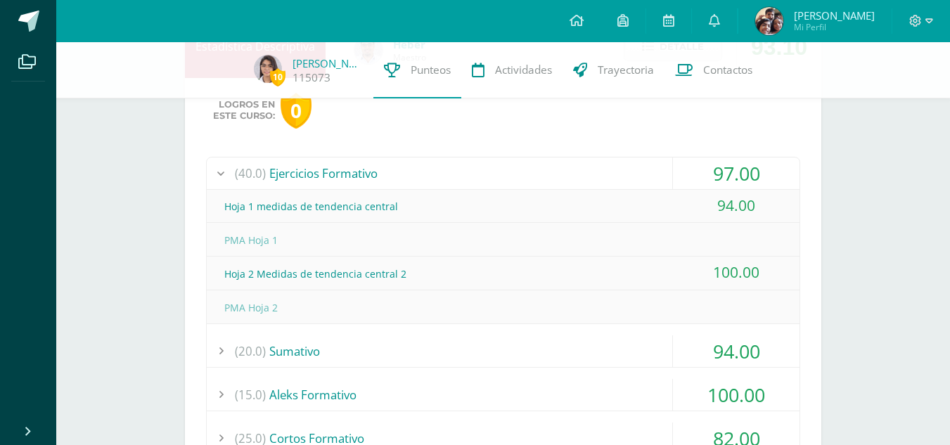
click at [605, 179] on div "(40.0) Ejercicios Formativo" at bounding box center [503, 174] width 593 height 32
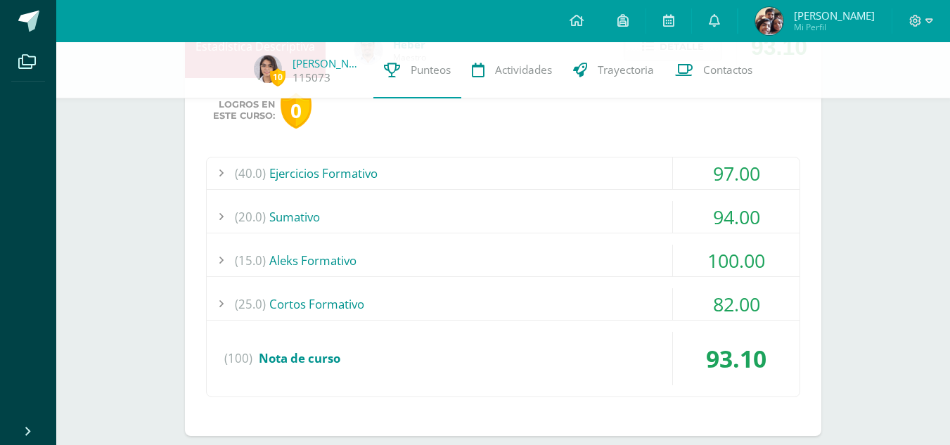
click at [549, 320] on div "(25.0) Cortos Formativo 82.00" at bounding box center [503, 304] width 593 height 32
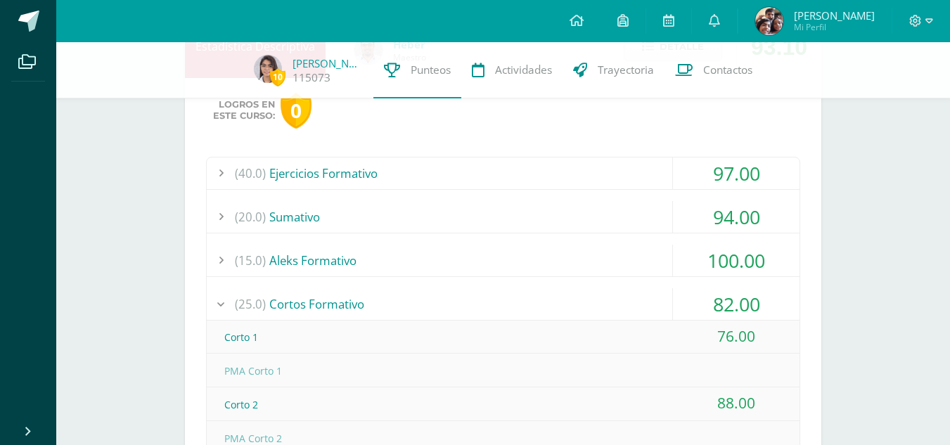
click at [549, 321] on div "Corto 1 76.00" at bounding box center [503, 338] width 593 height 34
click at [547, 310] on div "(25.0) Cortos Formativo" at bounding box center [503, 304] width 593 height 32
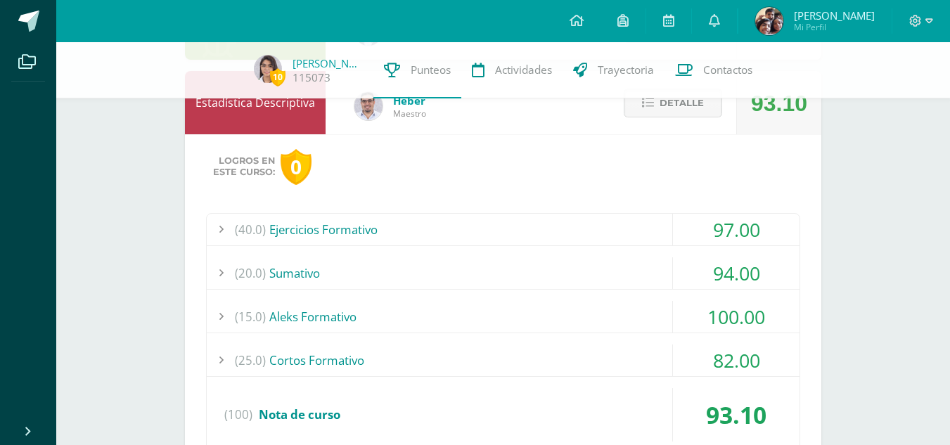
scroll to position [926, 0]
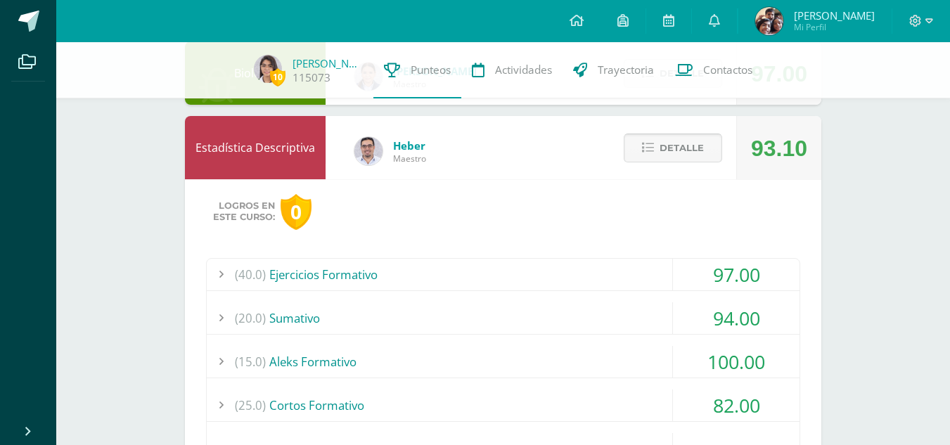
click at [656, 158] on button "Detalle" at bounding box center [673, 148] width 98 height 29
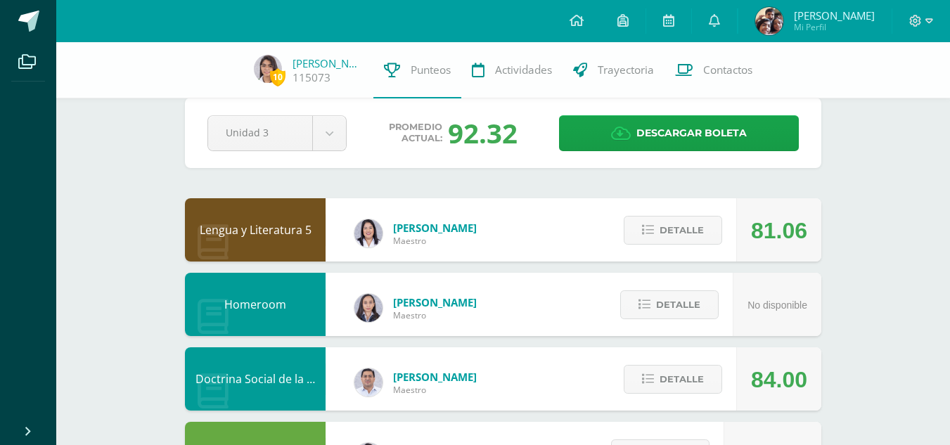
scroll to position [0, 0]
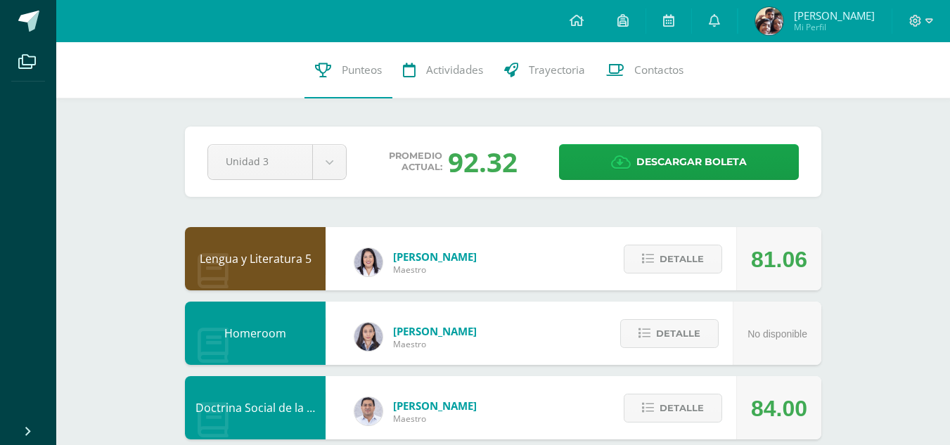
drag, startPoint x: 453, startPoint y: 158, endPoint x: 514, endPoint y: 155, distance: 61.3
click at [514, 155] on div "92.32" at bounding box center [483, 162] width 70 height 37
click at [637, 257] on button "Detalle" at bounding box center [673, 259] width 98 height 29
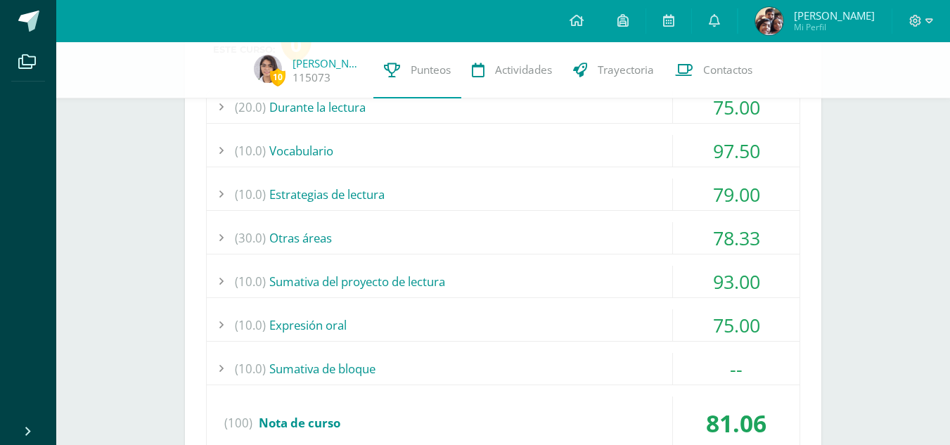
scroll to position [274, 0]
click at [493, 322] on div "(10.0) Expresión oral" at bounding box center [503, 324] width 593 height 32
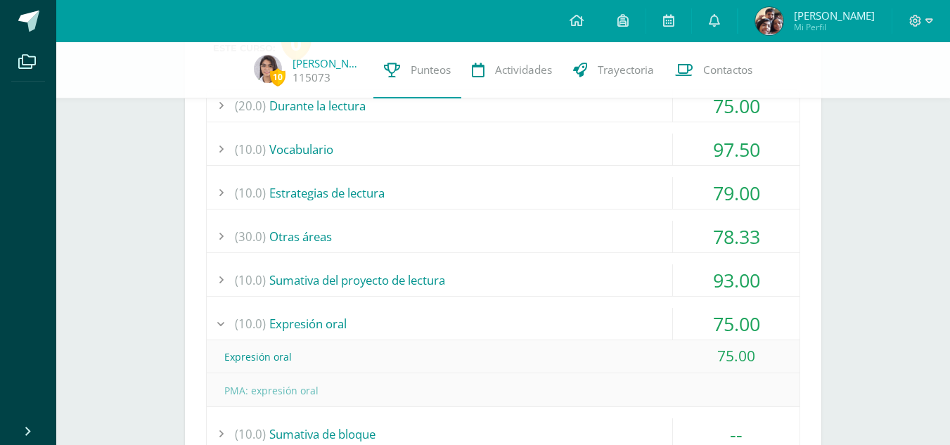
click at [493, 322] on div "(10.0) Expresión oral" at bounding box center [503, 324] width 593 height 32
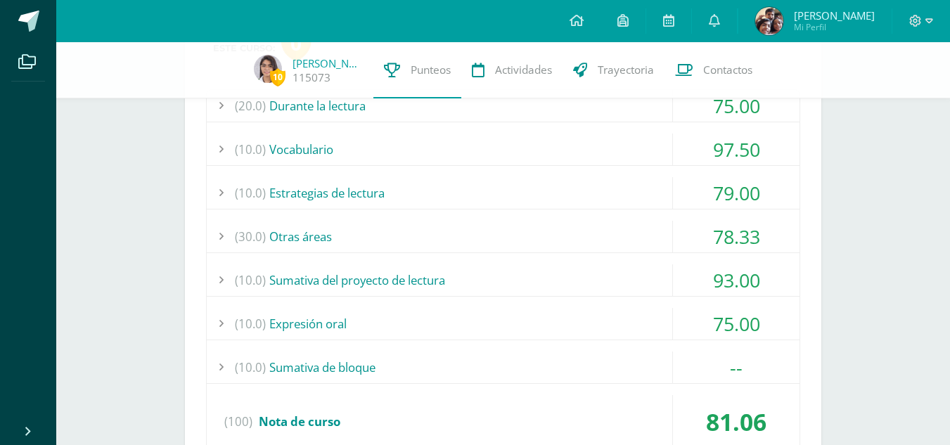
click at [494, 281] on div "(10.0) Sumativa del proyecto de lectura" at bounding box center [503, 281] width 593 height 32
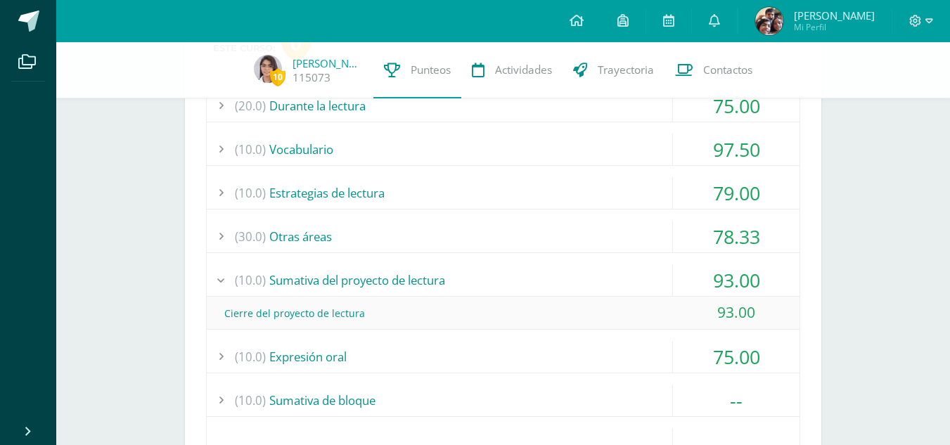
click at [494, 281] on div "(10.0) Sumativa del proyecto de lectura" at bounding box center [503, 281] width 593 height 32
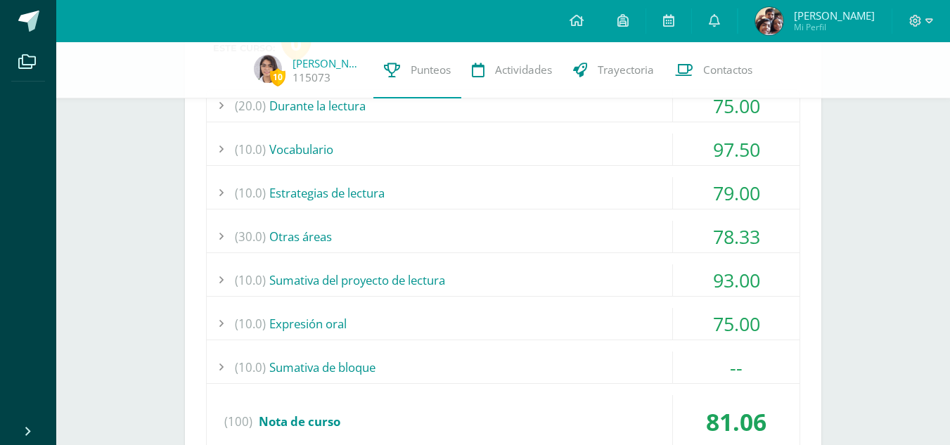
click at [516, 235] on div "(30.0) Otras áreas" at bounding box center [503, 237] width 593 height 32
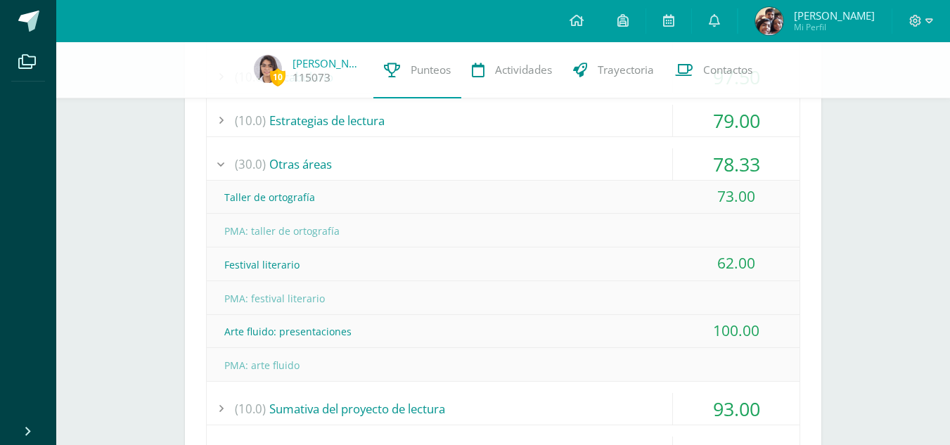
scroll to position [345, 0]
click at [507, 166] on div "(30.0) Otras áreas" at bounding box center [503, 166] width 593 height 32
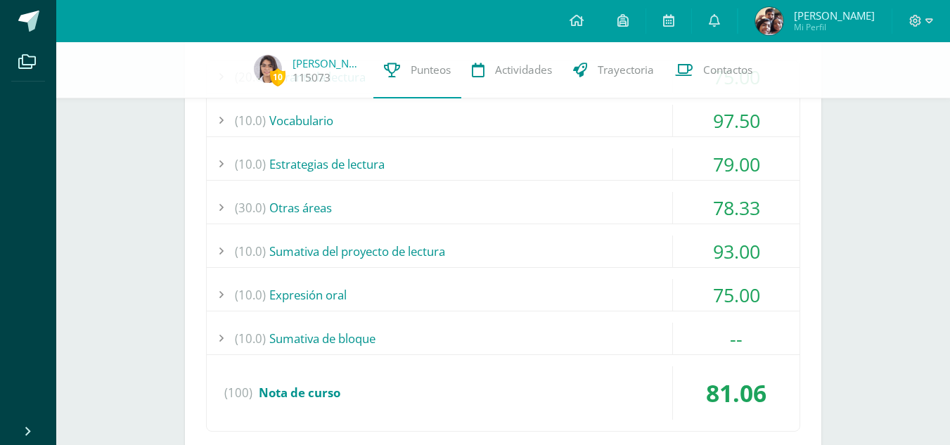
scroll to position [293, 0]
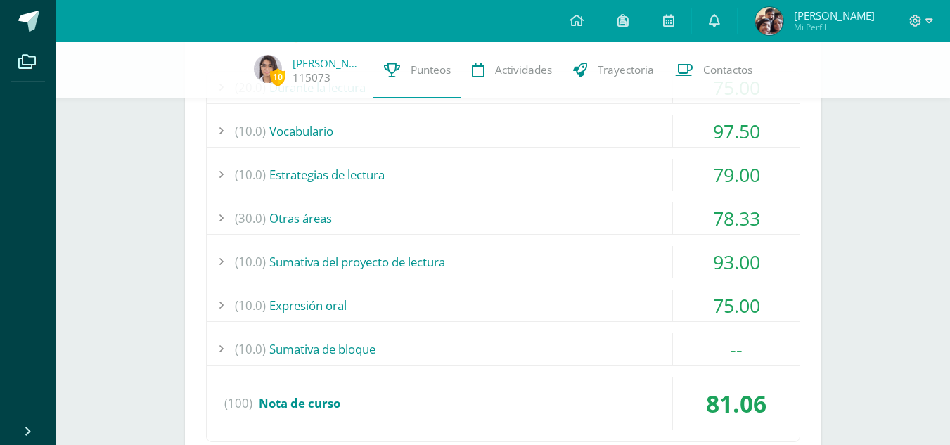
click at [507, 166] on div "(10.0) Estrategias de lectura" at bounding box center [503, 175] width 593 height 32
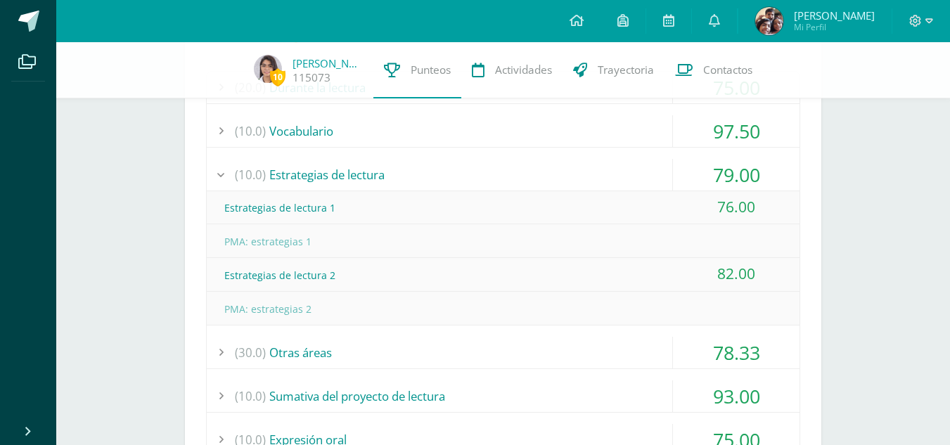
click at [594, 169] on div "(10.0) Estrategias de lectura" at bounding box center [503, 175] width 593 height 32
